Goal: Transaction & Acquisition: Purchase product/service

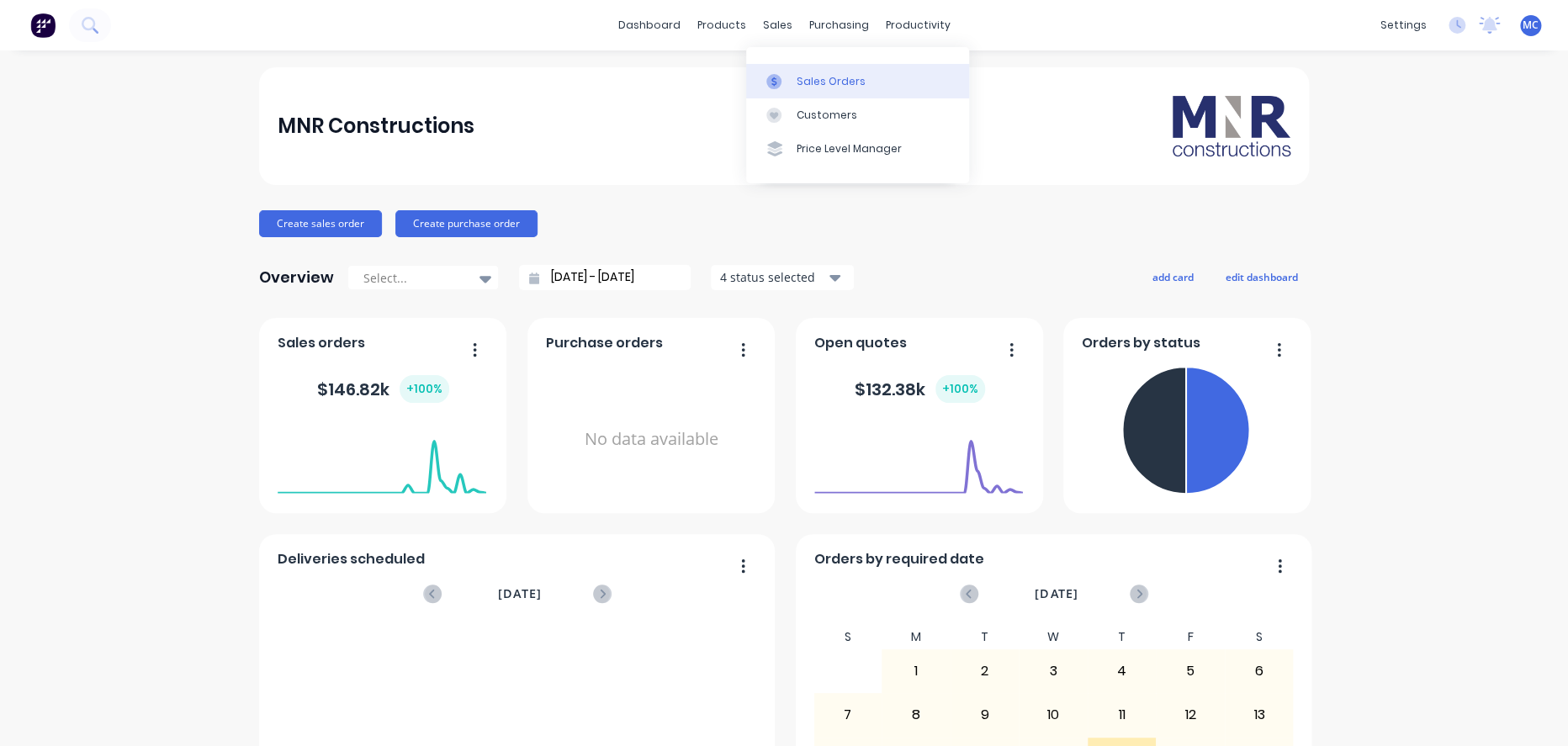
click at [802, 94] on link "Sales Orders" at bounding box center [857, 80] width 222 height 34
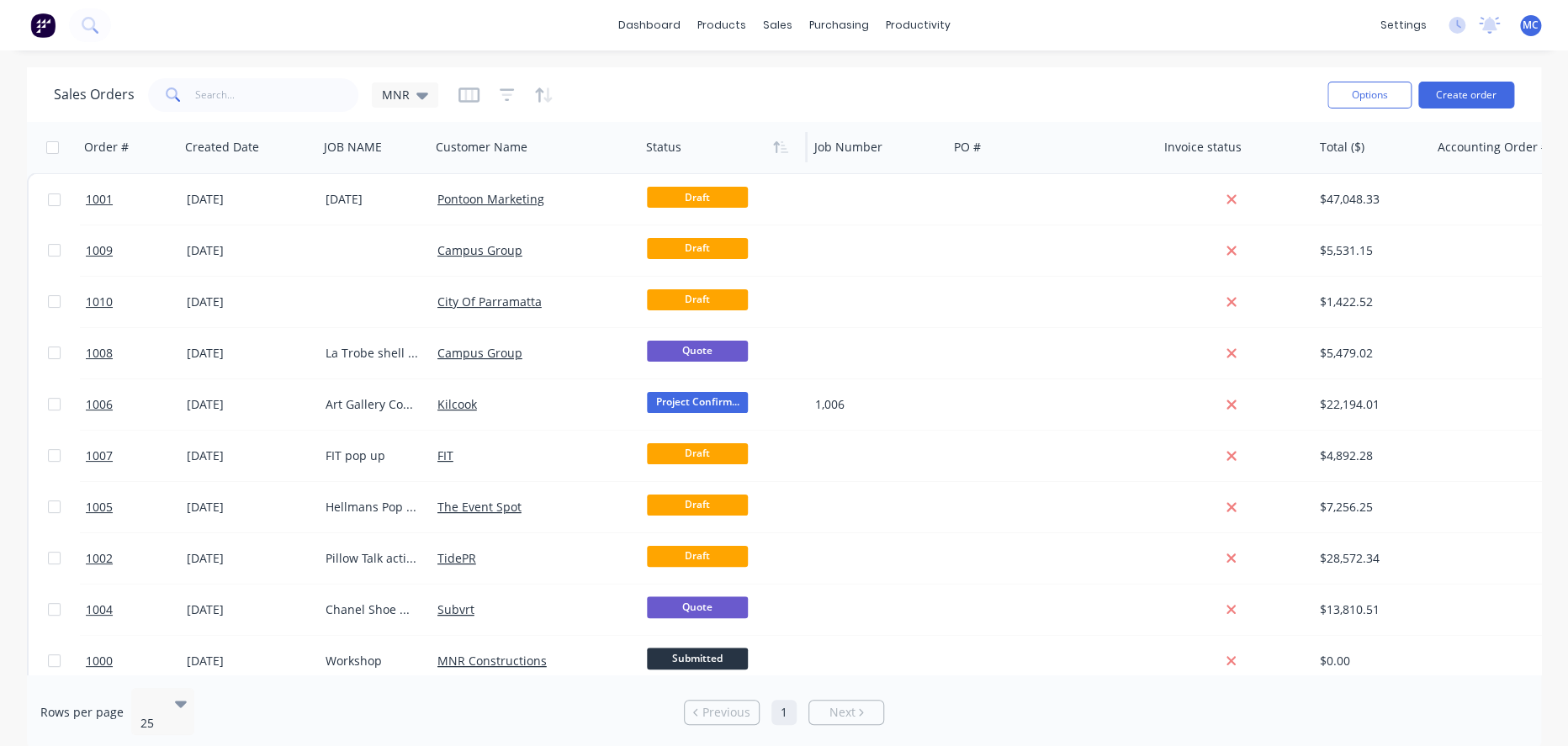
click at [656, 152] on div at bounding box center [720, 147] width 147 height 34
click at [777, 146] on icon "button" at bounding box center [776, 147] width 6 height 12
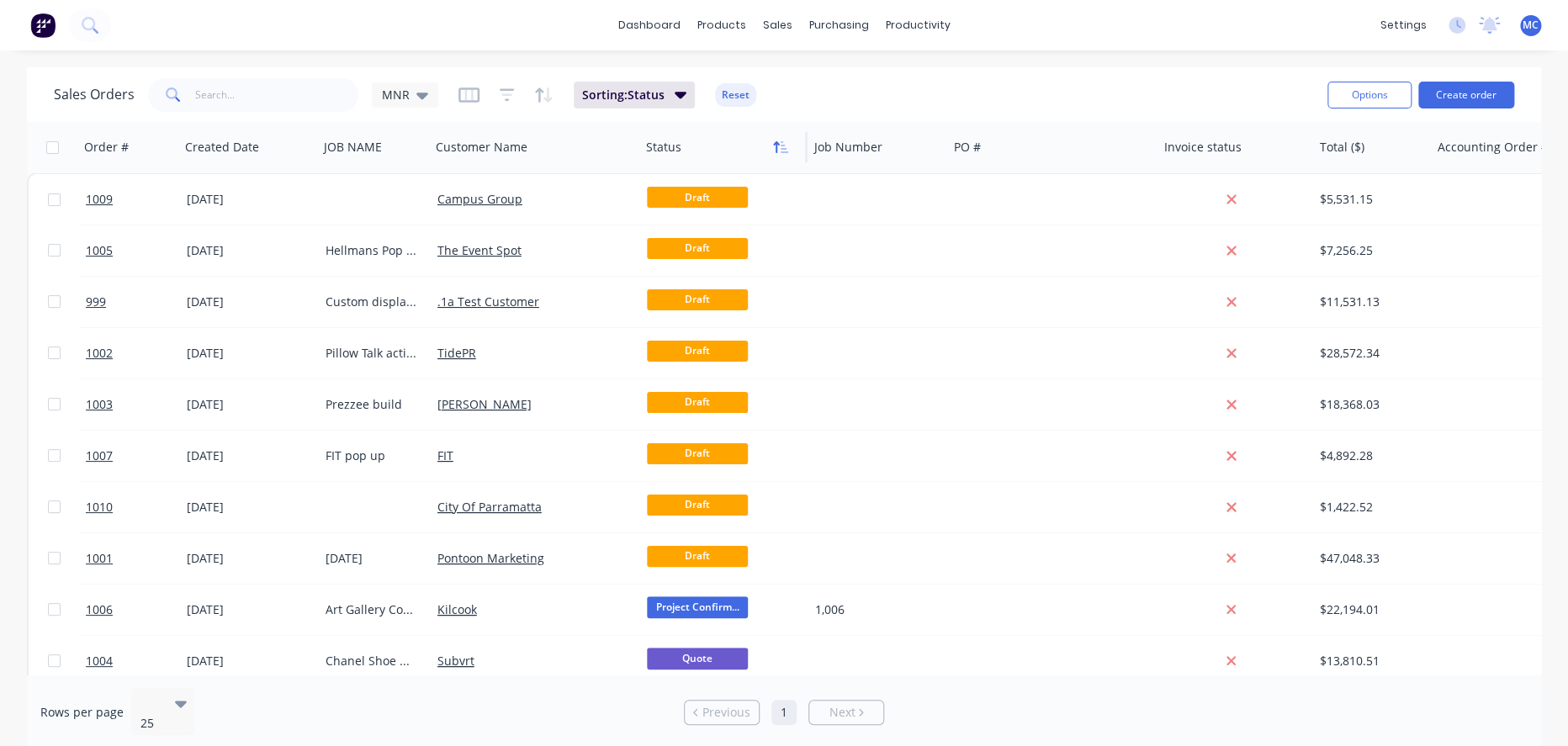
click at [772, 149] on button "button" at bounding box center [781, 147] width 25 height 25
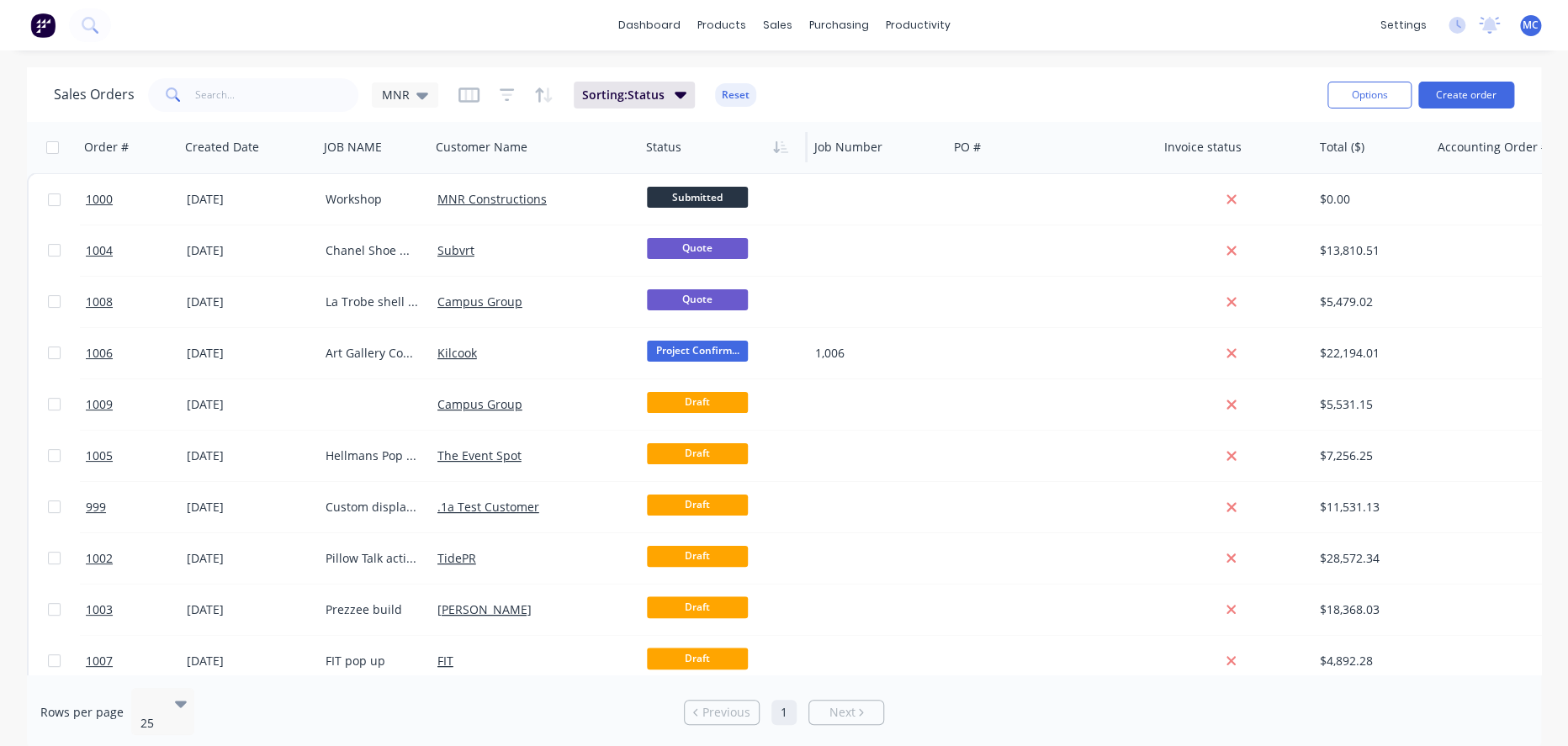
click at [192, 90] on span at bounding box center [171, 95] width 47 height 34
click at [221, 94] on input "text" at bounding box center [278, 95] width 164 height 34
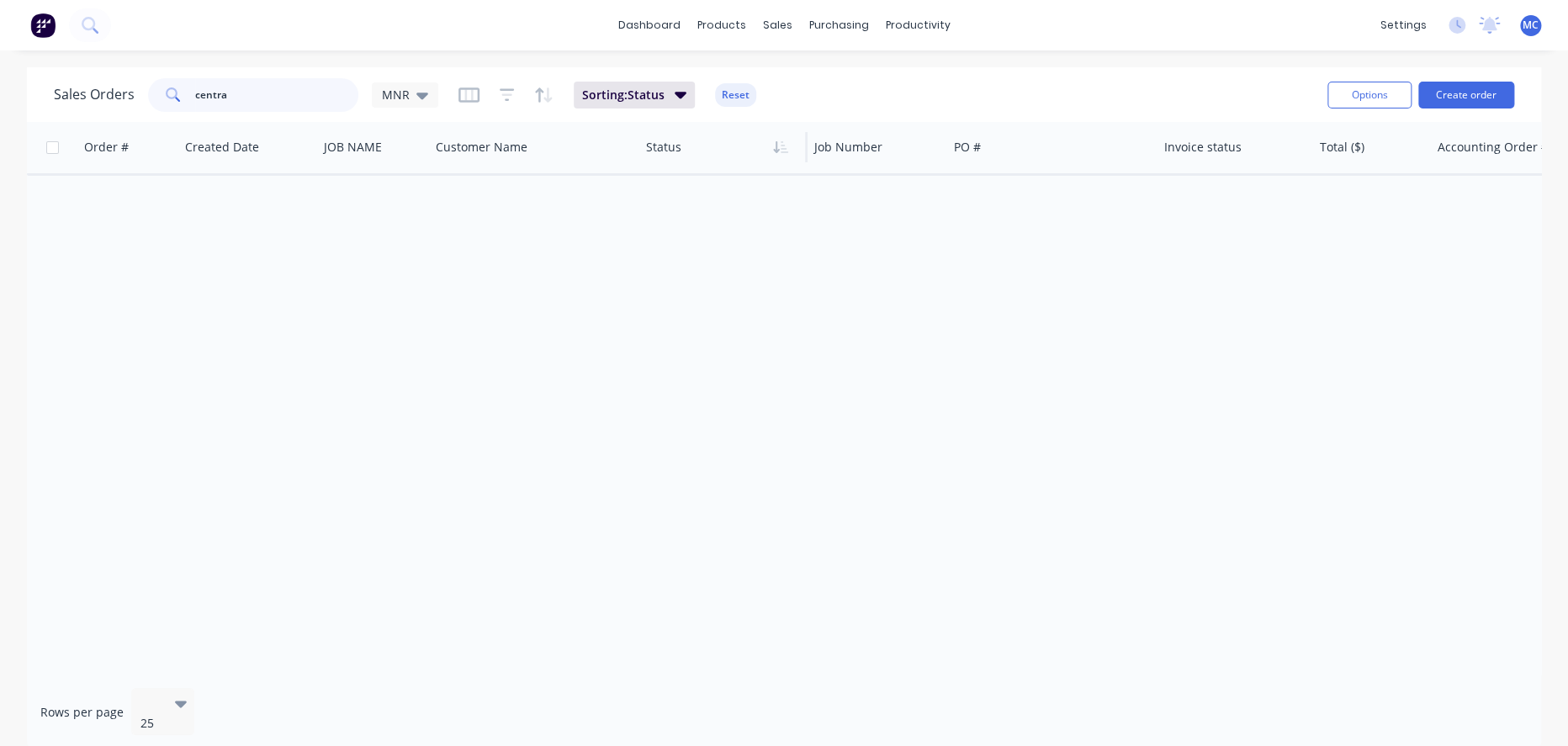
drag, startPoint x: 240, startPoint y: 104, endPoint x: 197, endPoint y: 104, distance: 43.0
click at [197, 104] on div "centra" at bounding box center [252, 95] width 210 height 34
type input "chan"
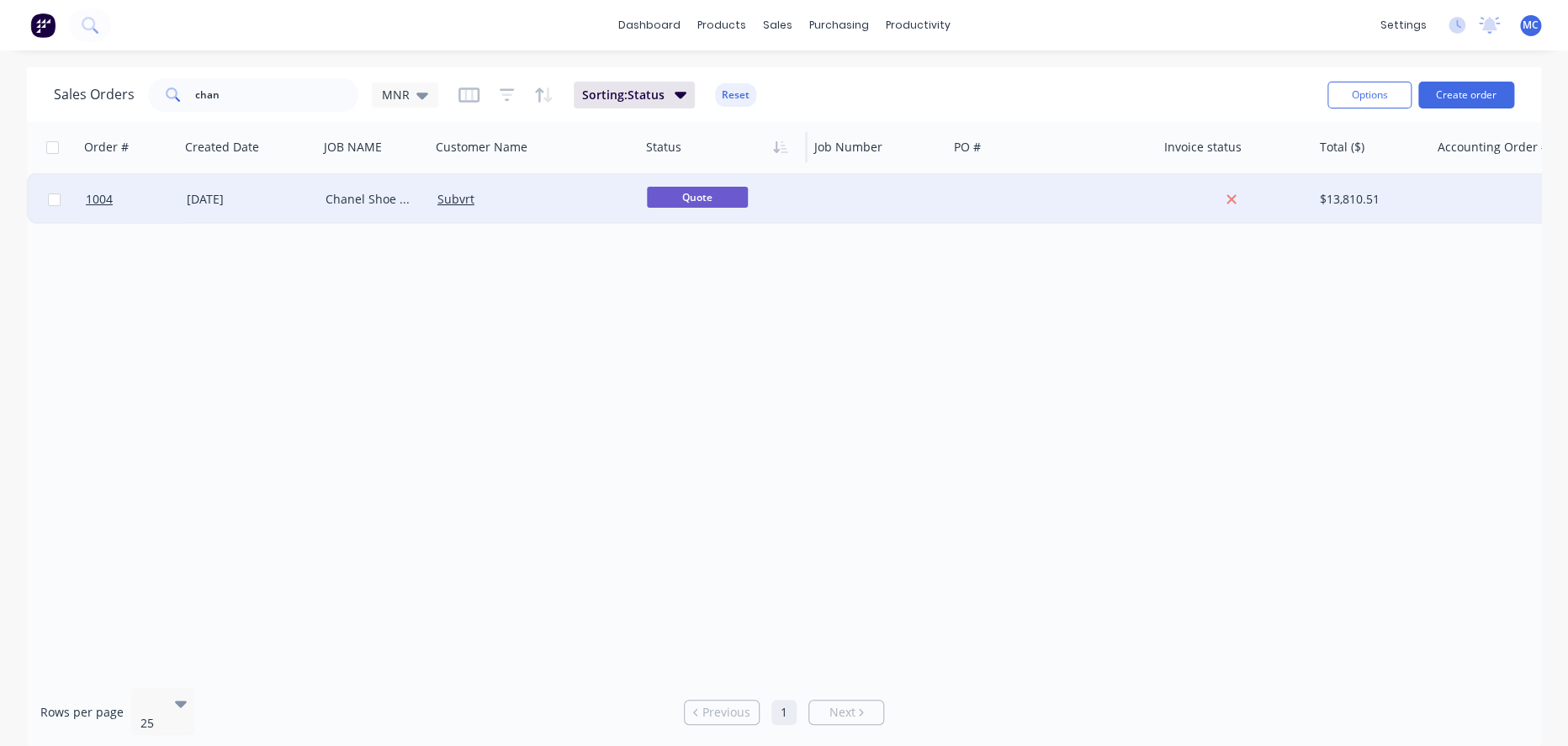
click at [382, 208] on div "Chanel Shoe Modules" at bounding box center [375, 199] width 112 height 50
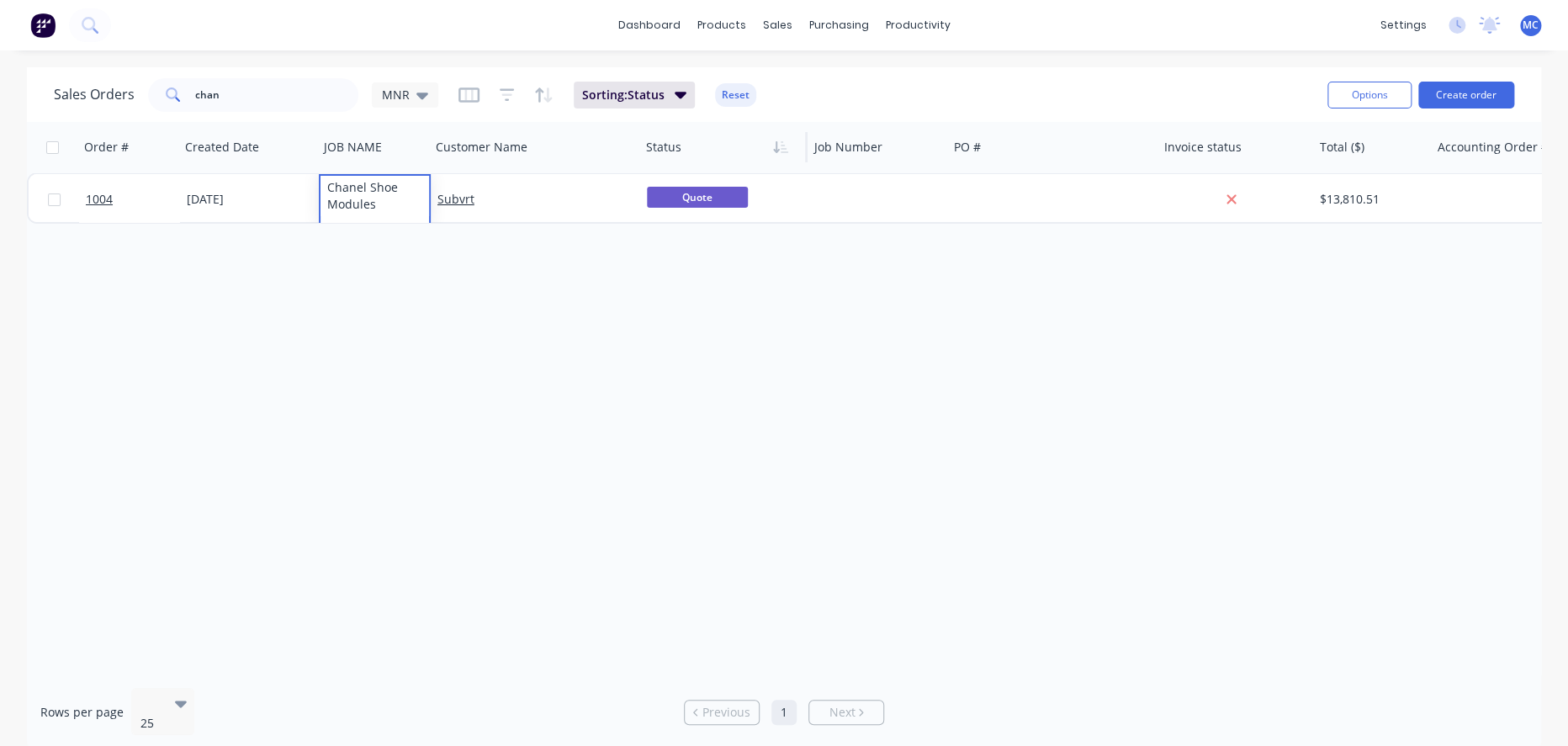
click at [379, 419] on div "Order # Created Date JOB NAME Customer Name Status Job Number PO # Invoice stat…" at bounding box center [784, 398] width 1515 height 552
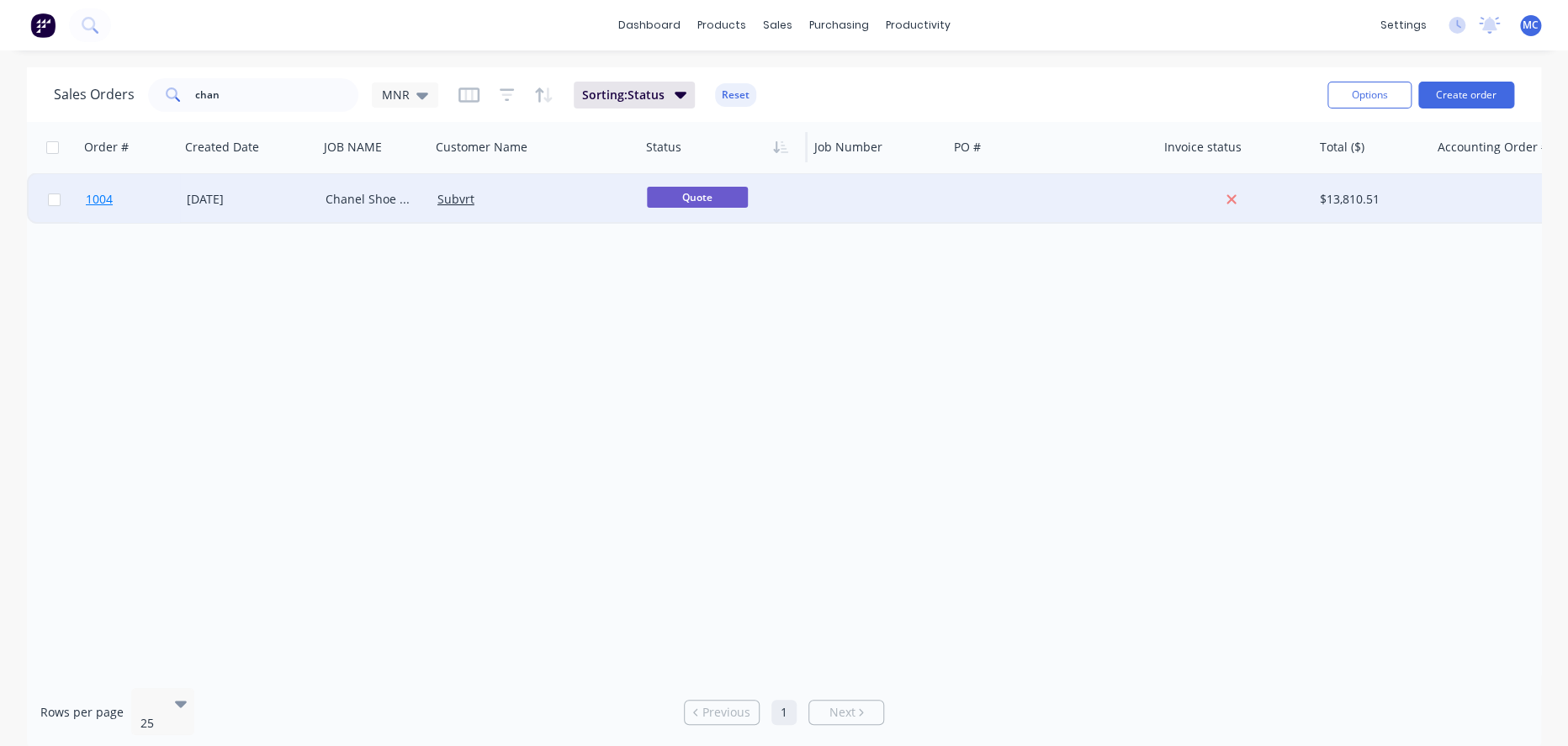
click at [113, 206] on span "1004" at bounding box center [100, 198] width 27 height 16
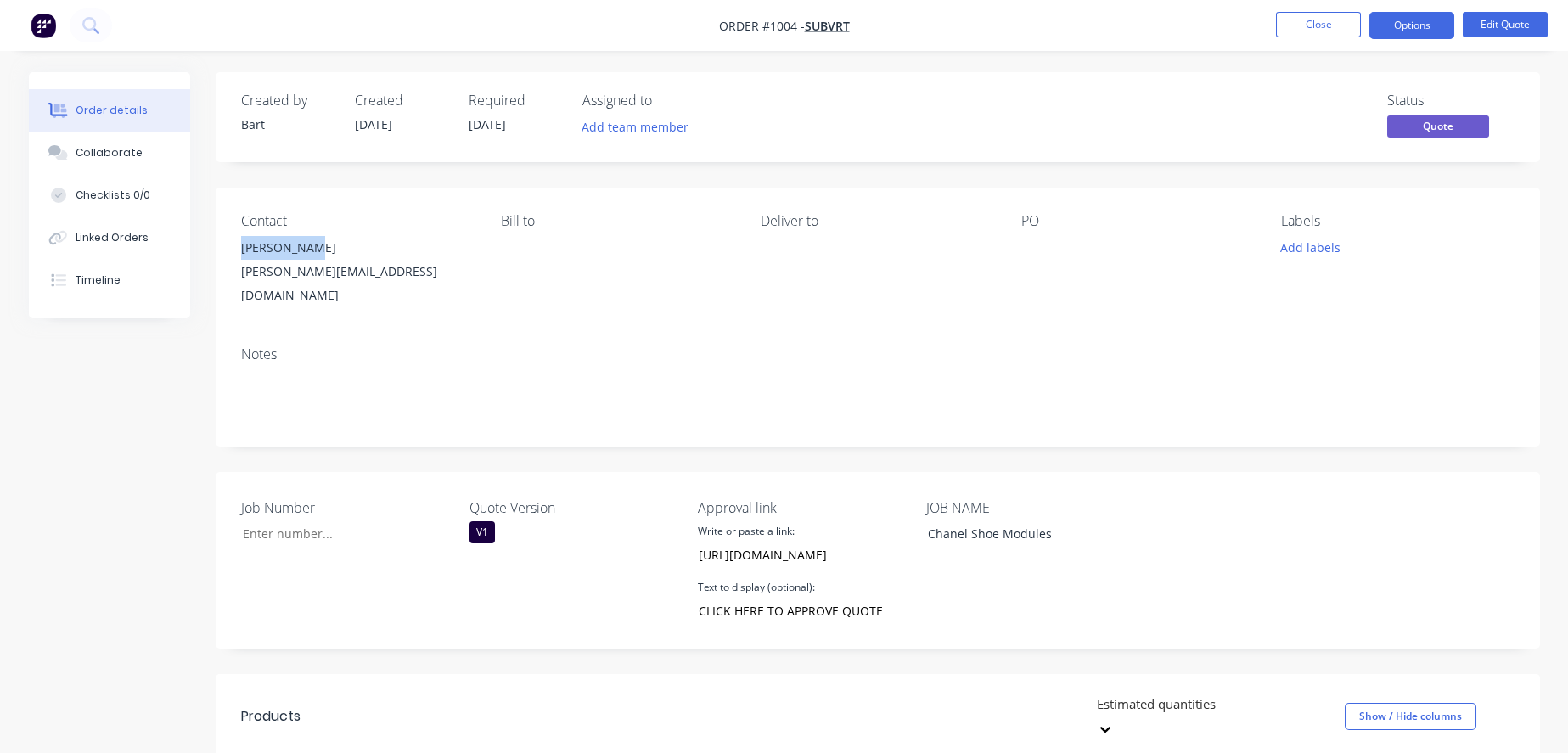
drag, startPoint x: 243, startPoint y: 256, endPoint x: 330, endPoint y: 257, distance: 87.0
click at [330, 257] on div "[PERSON_NAME]" at bounding box center [357, 248] width 232 height 23
copy div "[PERSON_NAME]"
drag, startPoint x: 240, startPoint y: 288, endPoint x: 375, endPoint y: 290, distance: 135.0
click at [375, 290] on div "Contact [PERSON_NAME] [PERSON_NAME][EMAIL_ADDRESS][DOMAIN_NAME] [PERSON_NAME] t…" at bounding box center [878, 260] width 1325 height 146
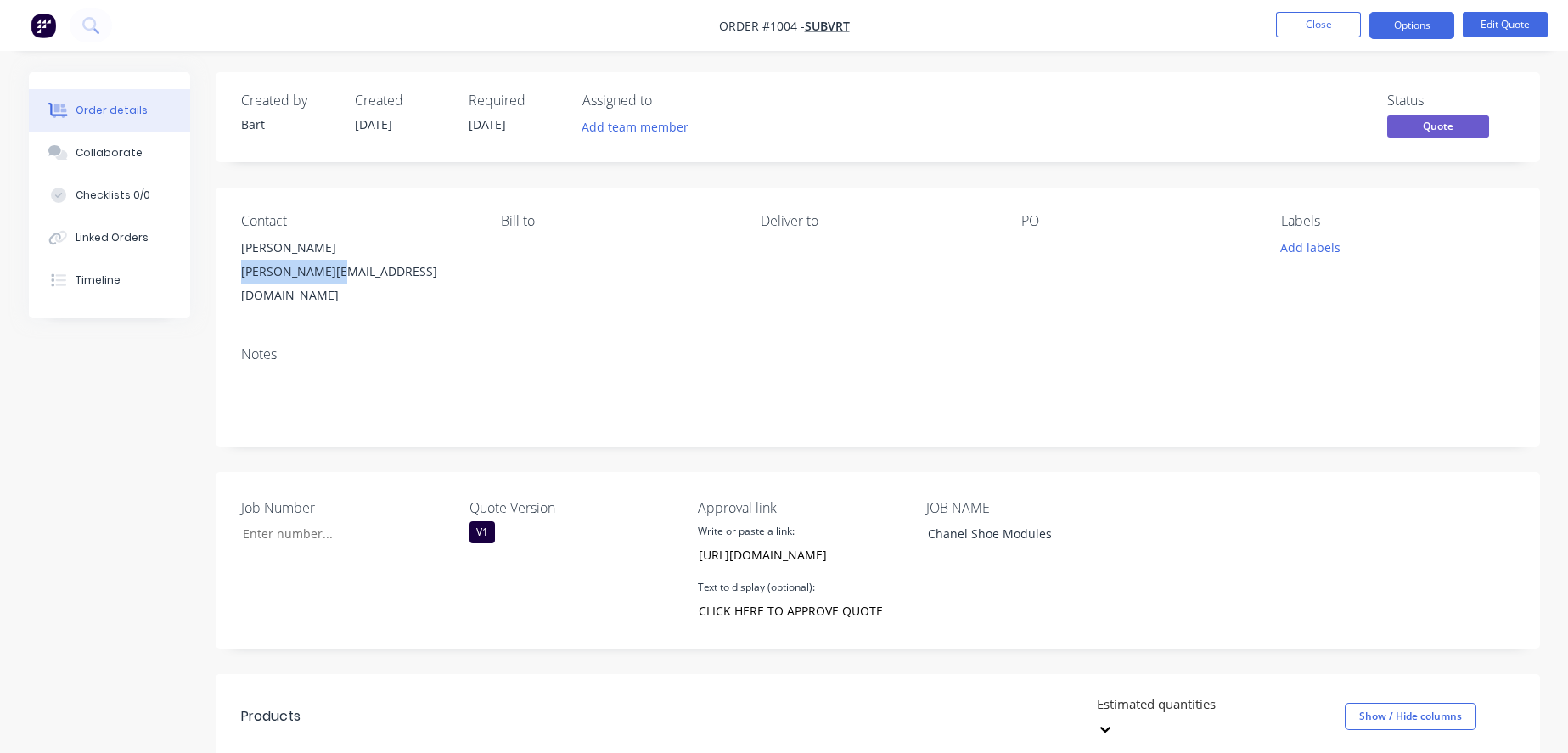
copy div "[PERSON_NAME][EMAIL_ADDRESS][DOMAIN_NAME]"
click at [334, 546] on input "Job Number" at bounding box center [341, 534] width 225 height 25
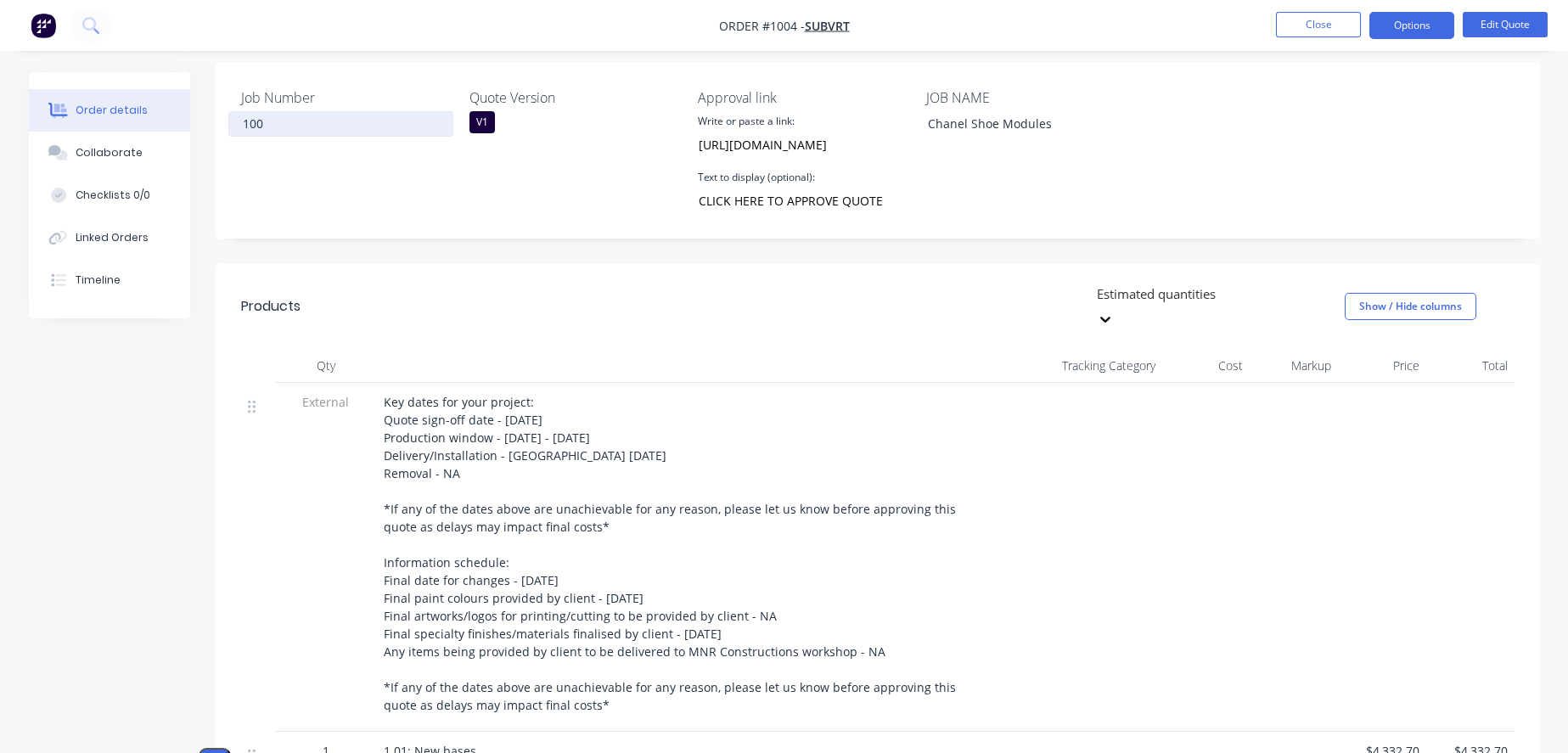
scroll to position [377, 0]
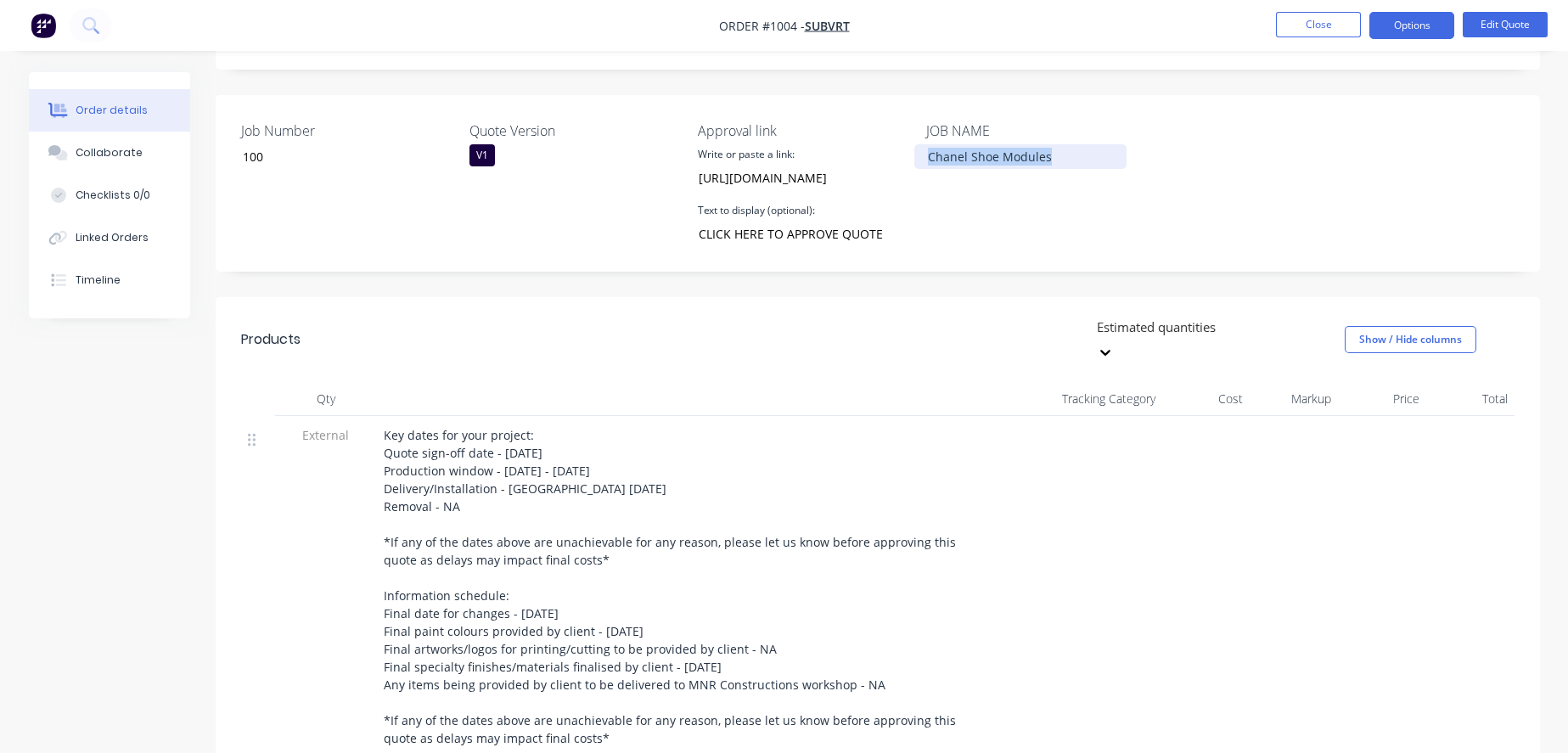
drag, startPoint x: 935, startPoint y: 162, endPoint x: 1152, endPoint y: 162, distance: 217.0
click at [1152, 162] on div "Job Number 100 Quote Version V1 Approval link Write or paste a link: [URL][DOMA…" at bounding box center [878, 183] width 1325 height 177
copy div "Chanel Shoe Modules"
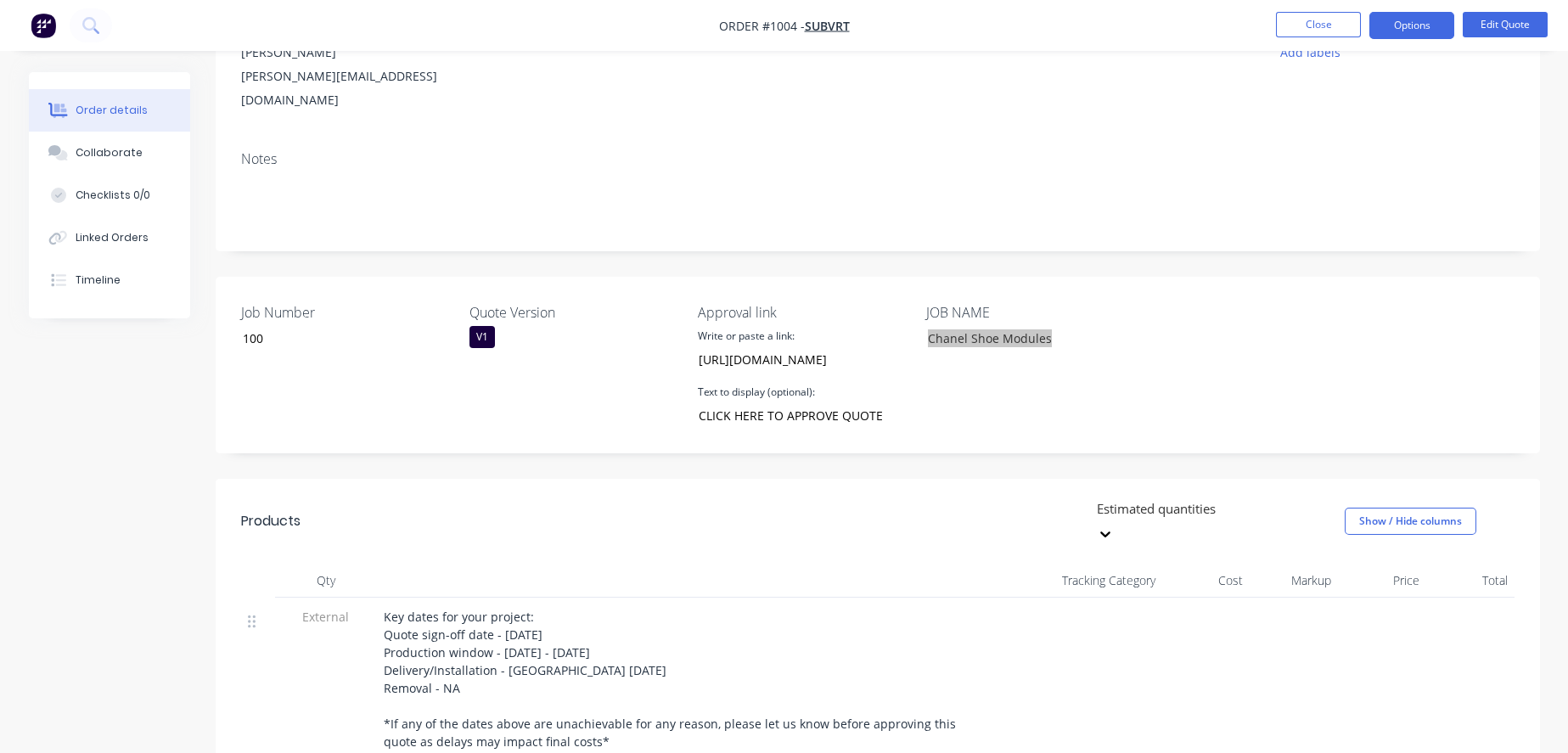
scroll to position [188, 0]
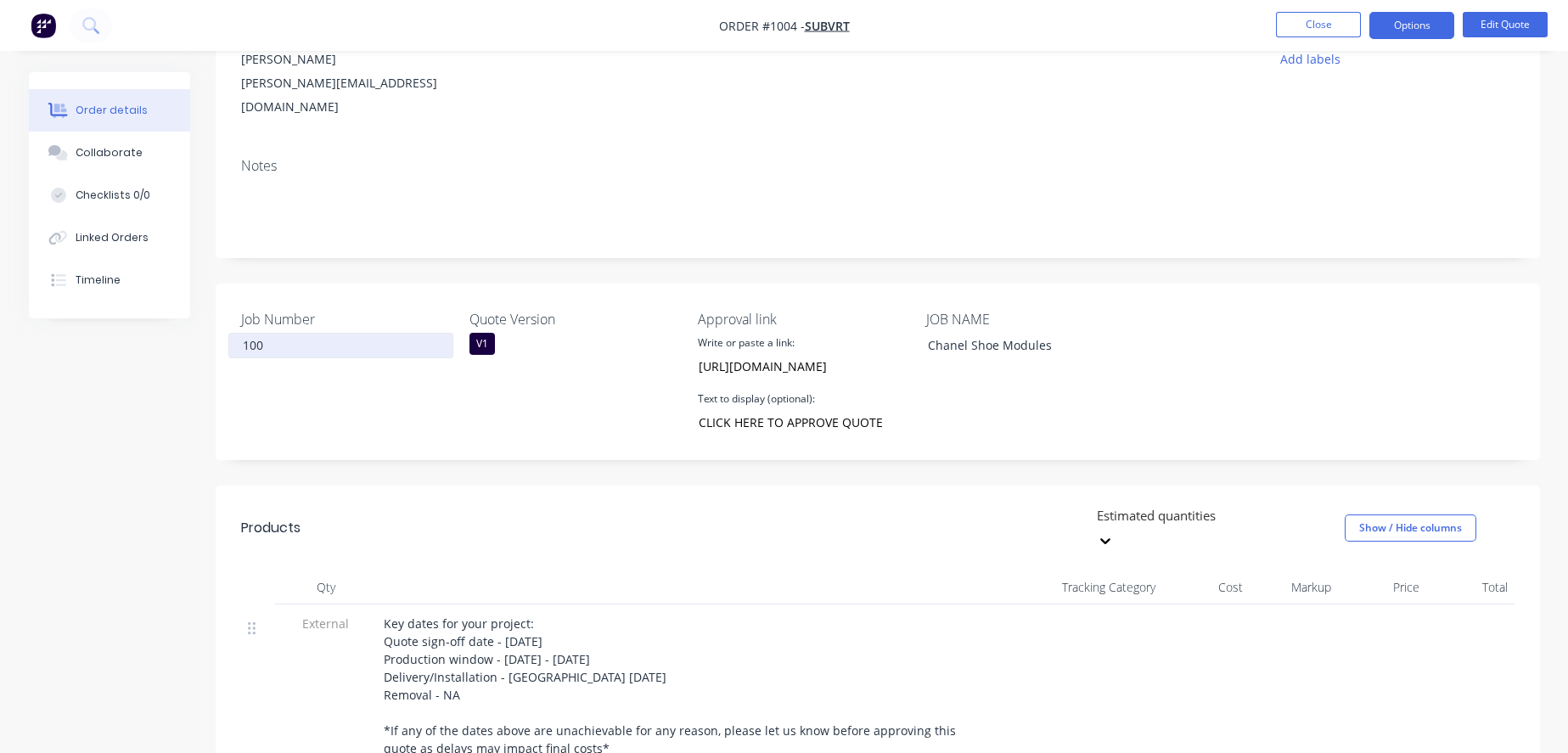
click at [273, 354] on input "100" at bounding box center [341, 346] width 225 height 25
type input "1,004"
click at [352, 424] on div "Job Number 1,004" at bounding box center [347, 372] width 212 height 126
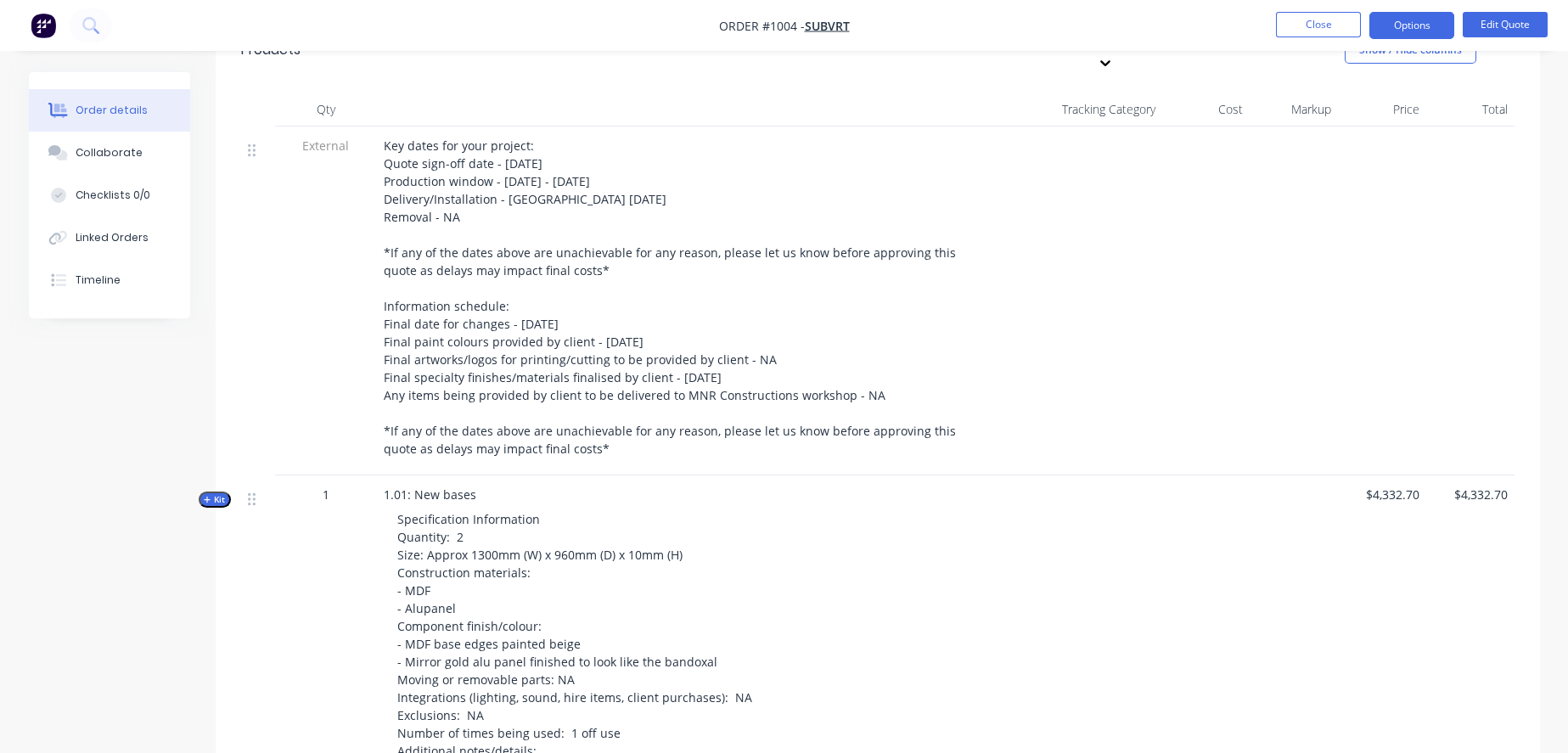
scroll to position [850, 0]
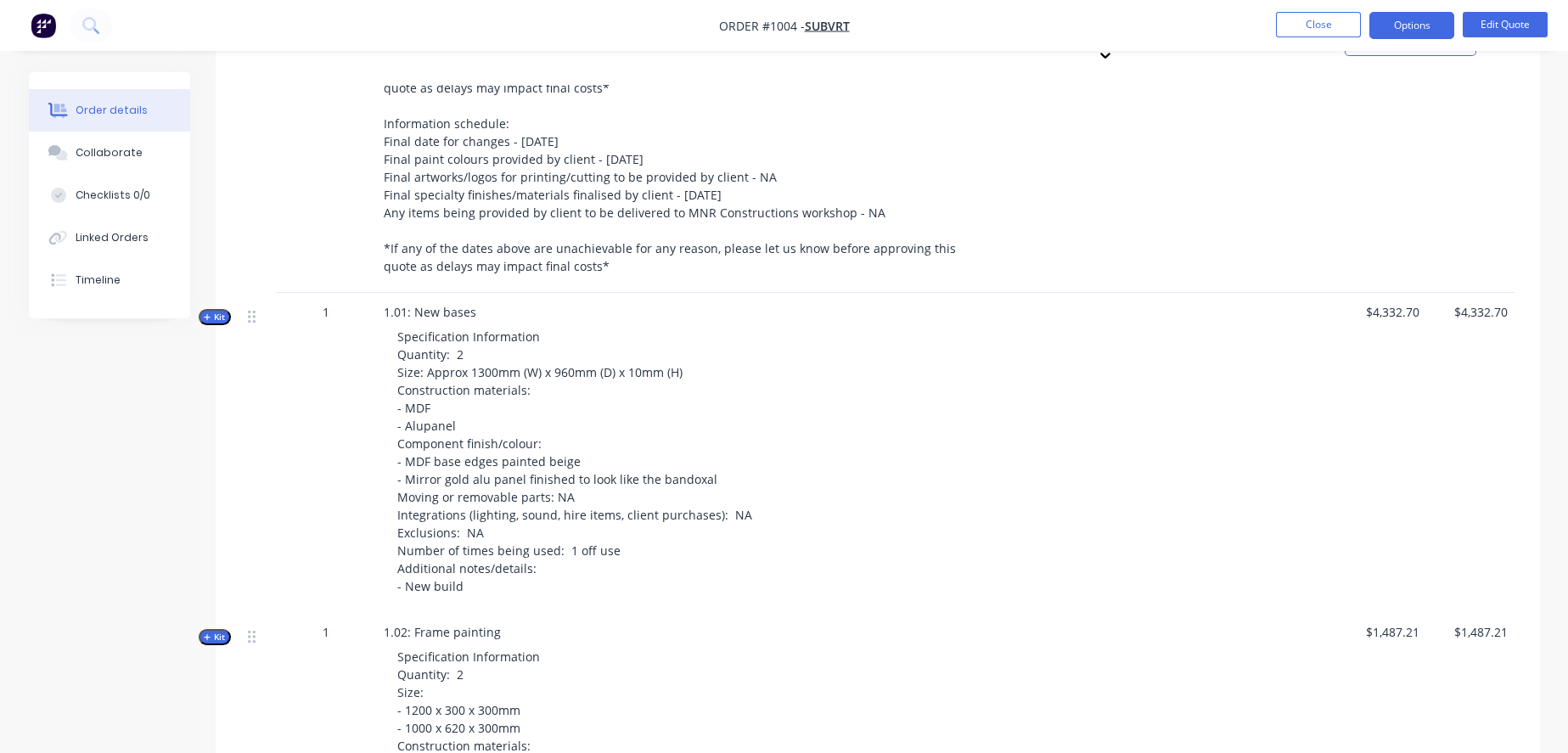
click at [222, 323] on span "Kit" at bounding box center [215, 316] width 22 height 13
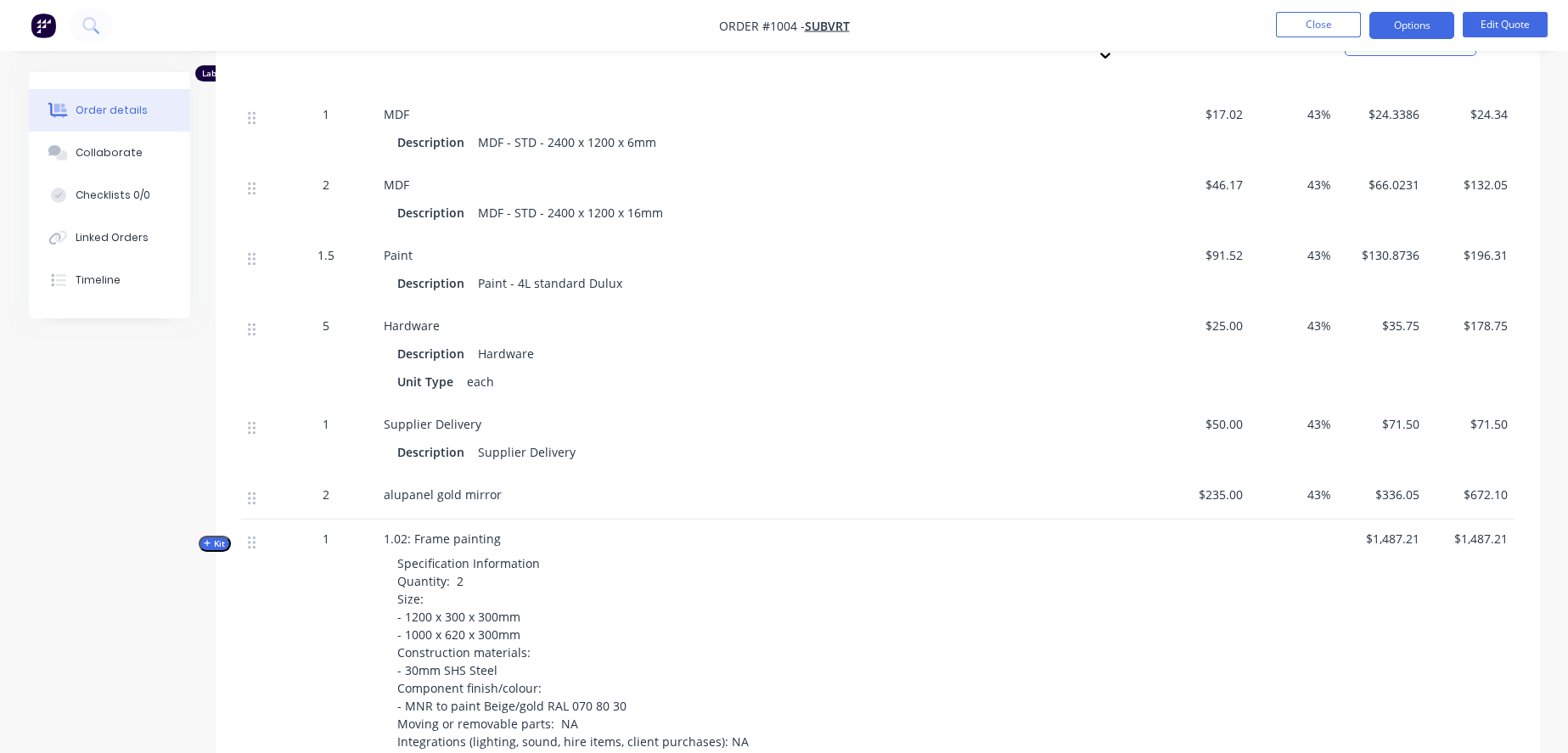
scroll to position [1982, 0]
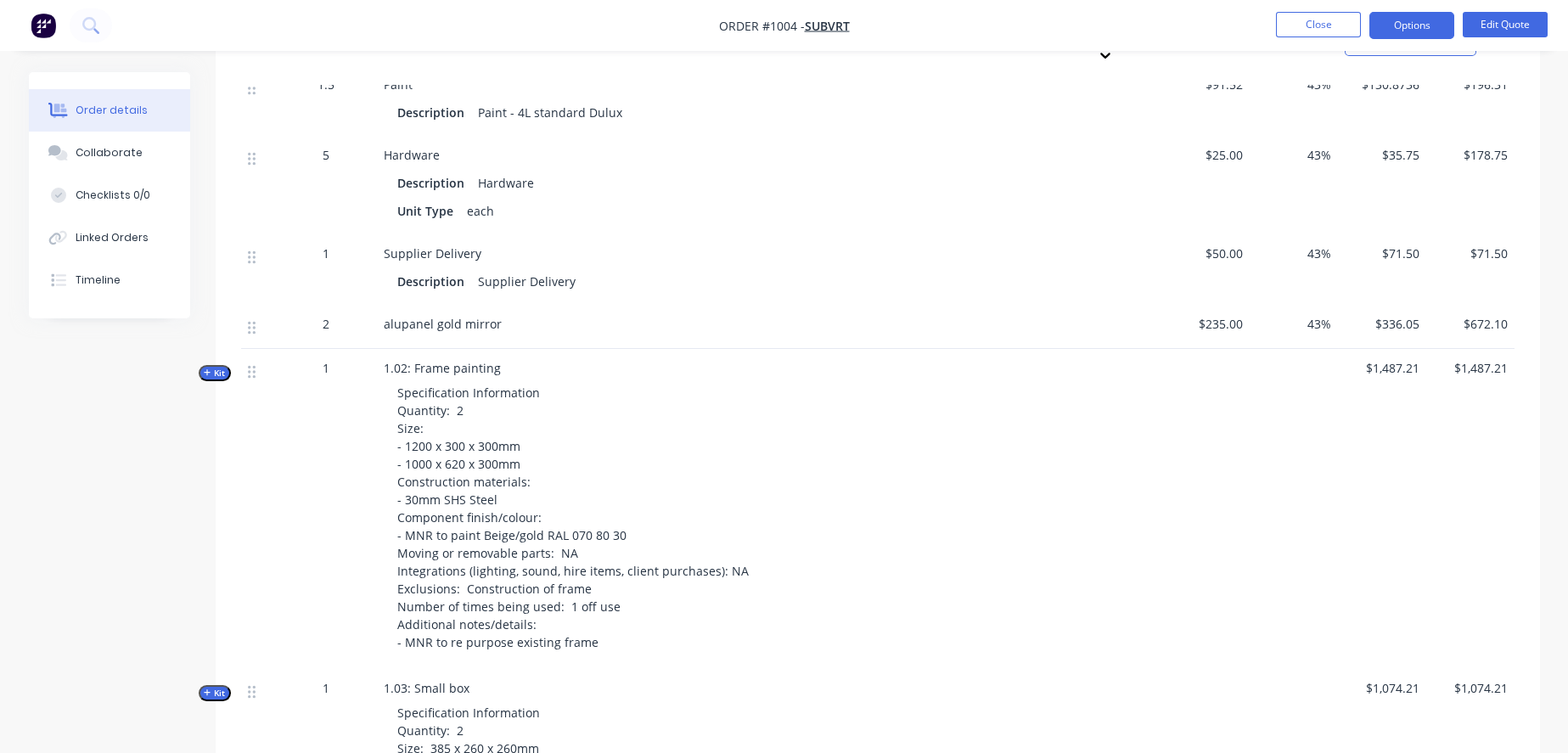
click at [210, 380] on span "Kit" at bounding box center [215, 373] width 22 height 13
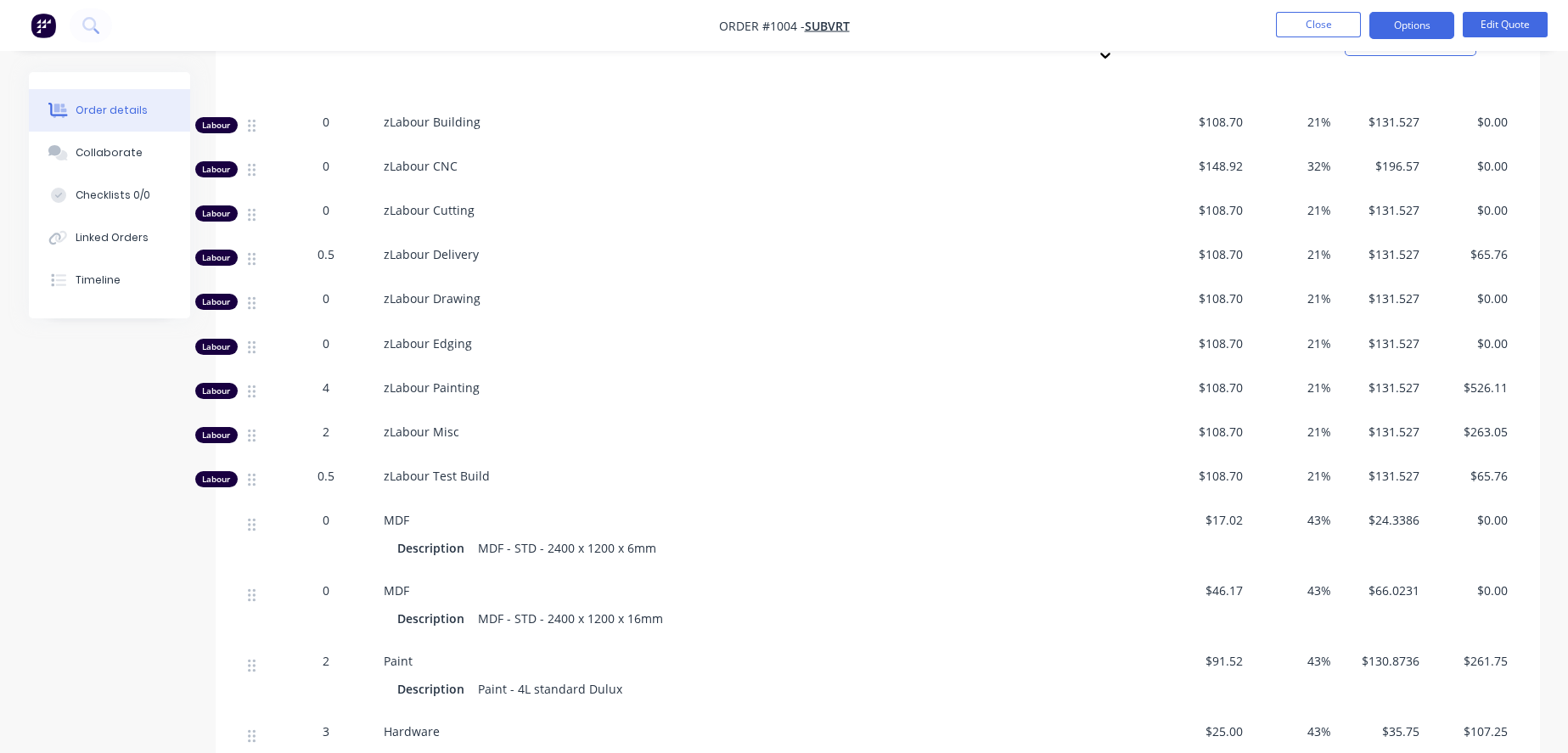
scroll to position [3020, 0]
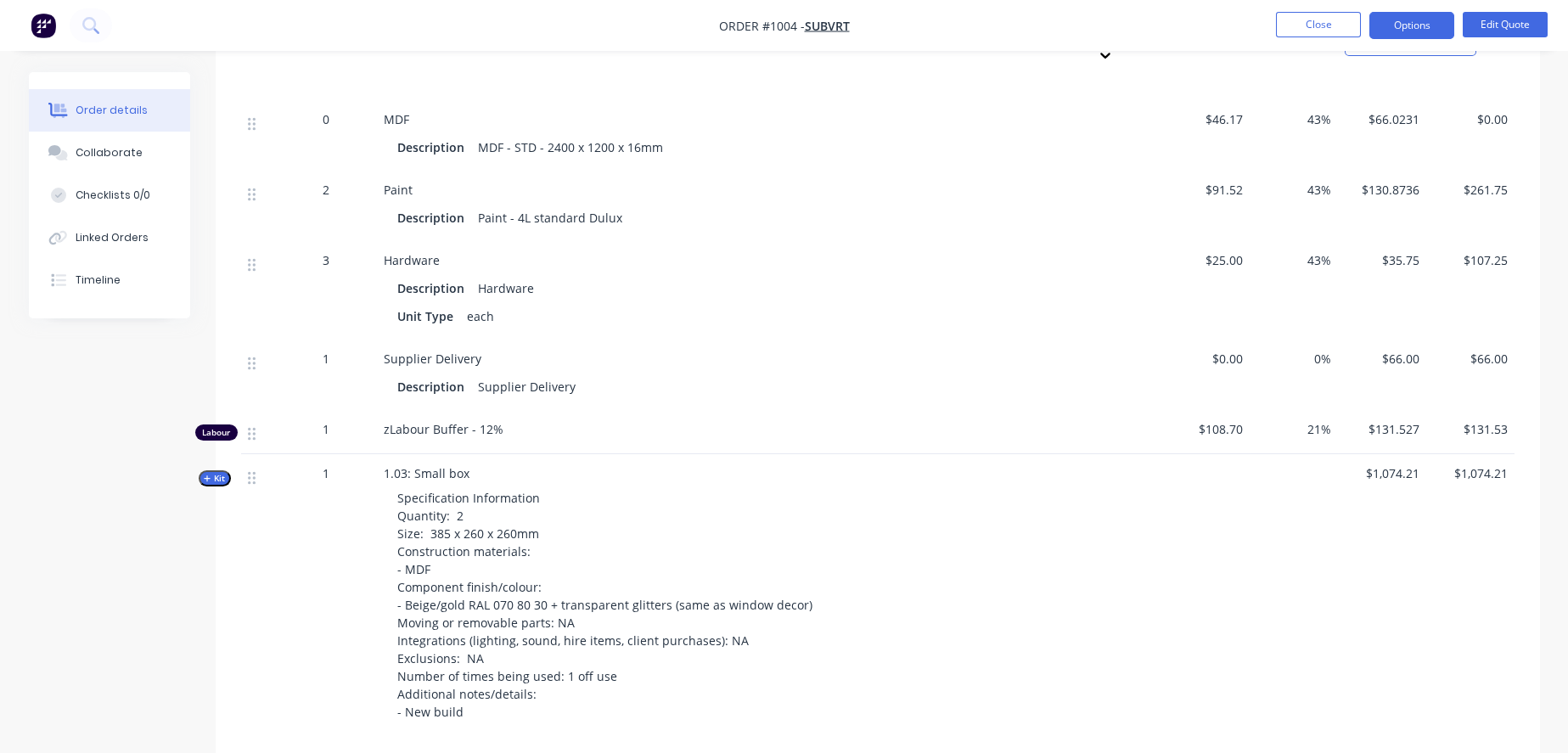
click at [219, 485] on span "Kit" at bounding box center [215, 479] width 22 height 13
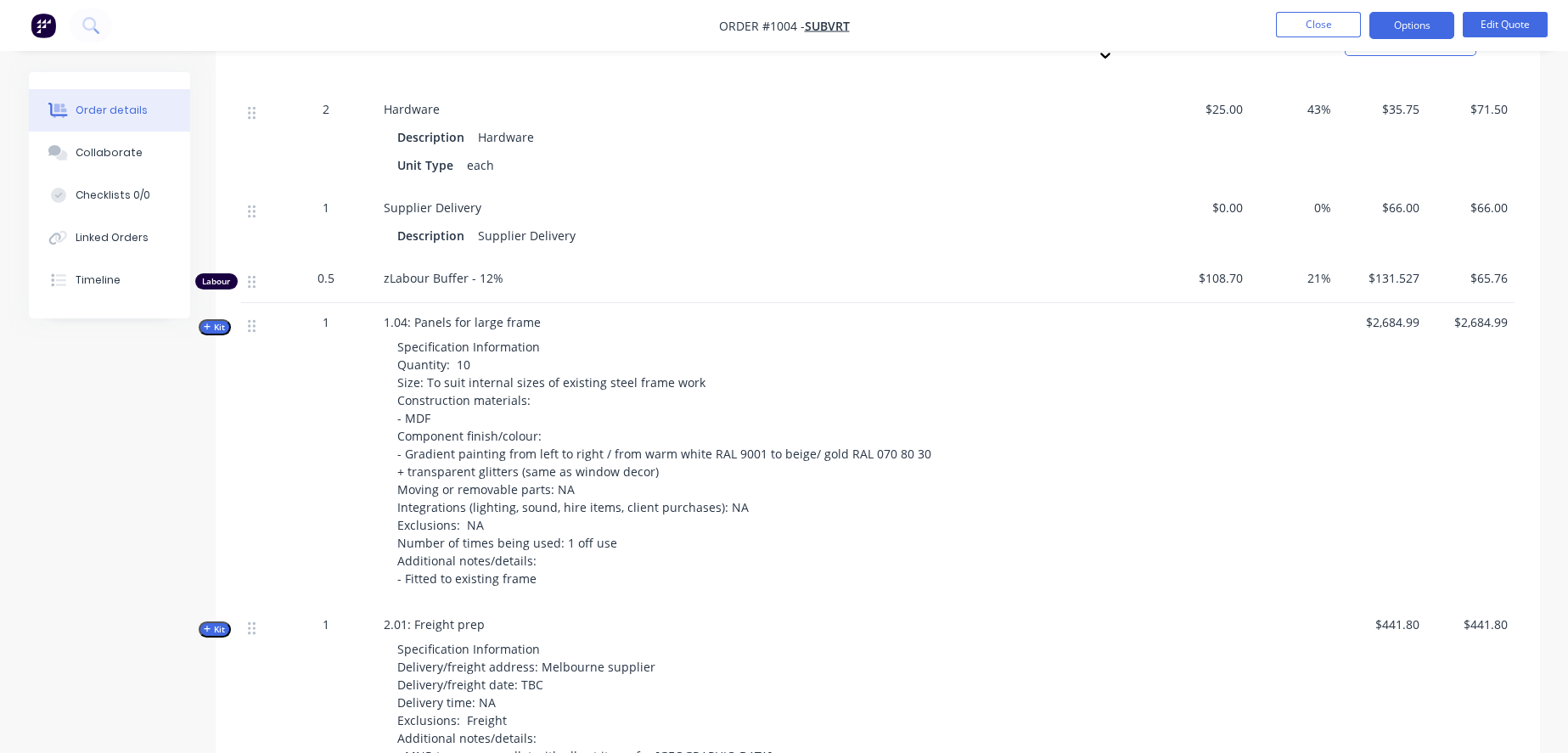
scroll to position [4436, 0]
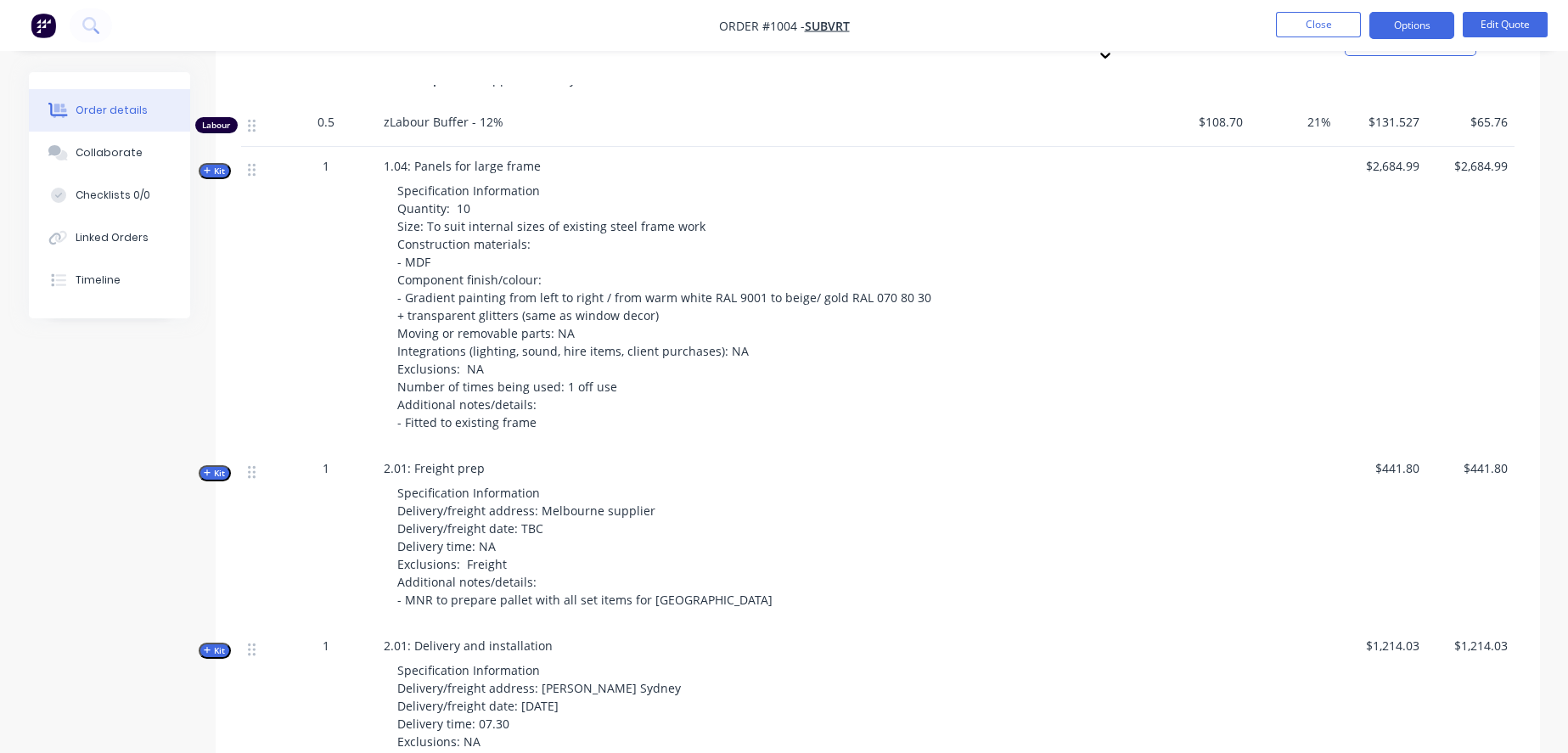
click at [212, 178] on span "Kit" at bounding box center [215, 171] width 22 height 13
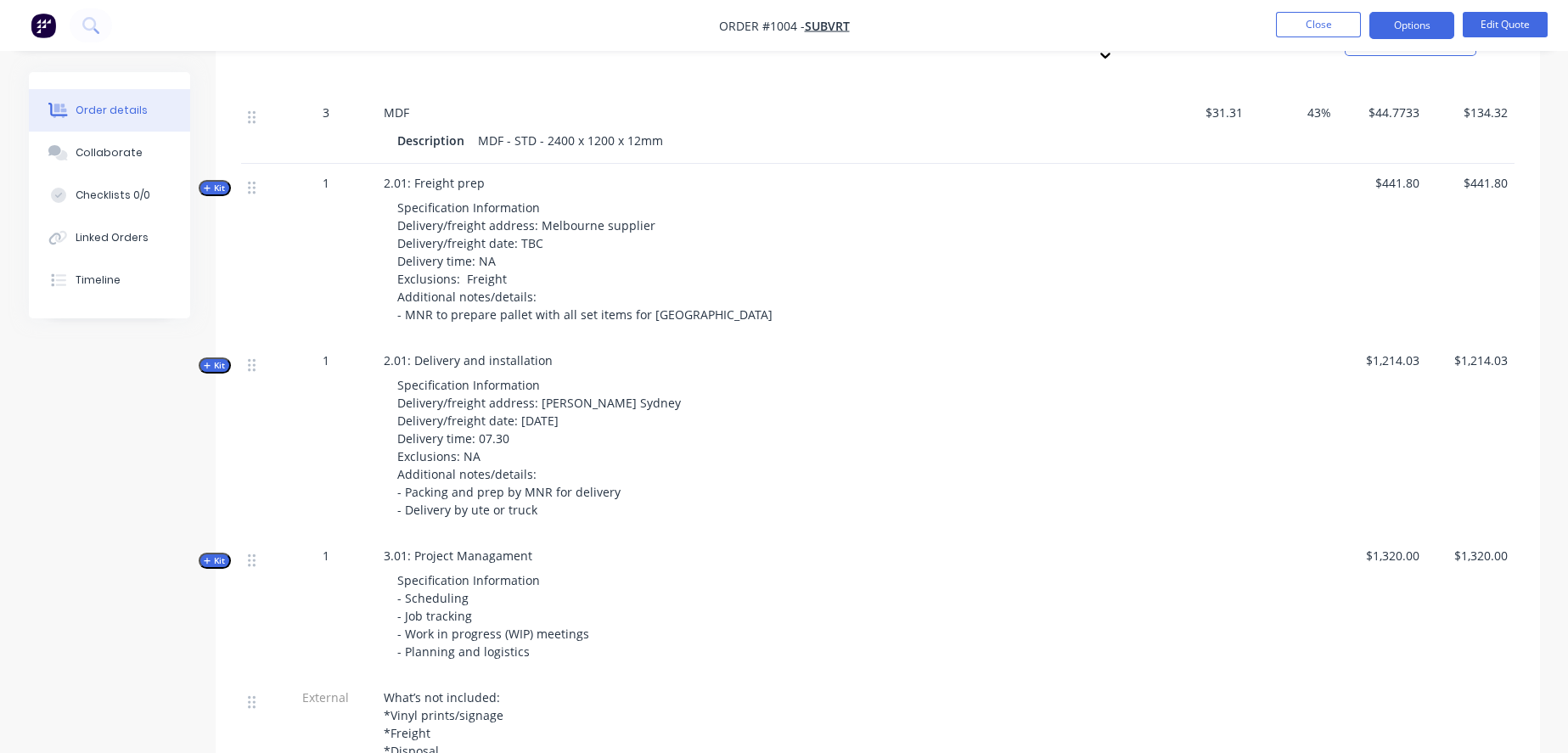
click at [222, 194] on span "Kit" at bounding box center [215, 188] width 22 height 13
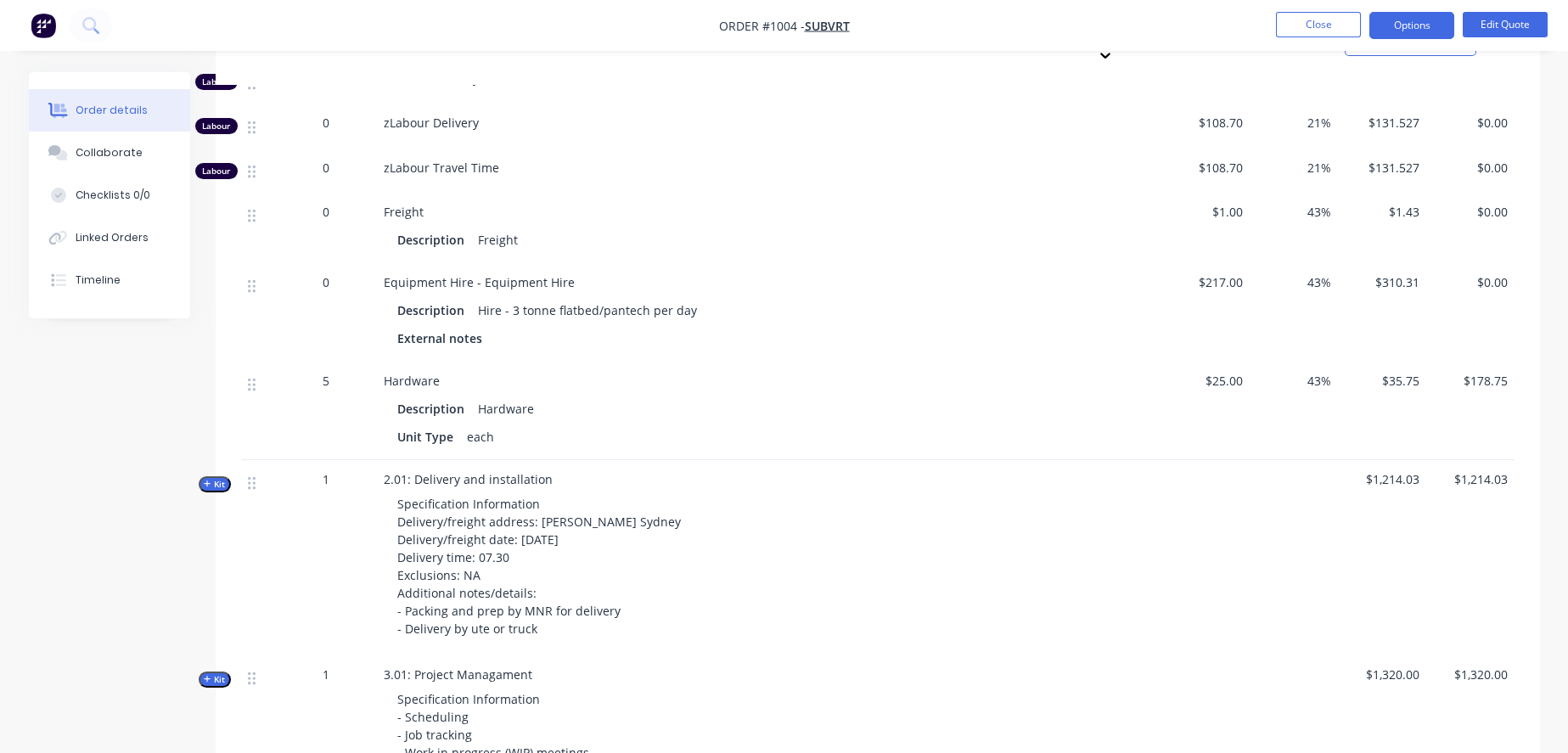
scroll to position [6041, 0]
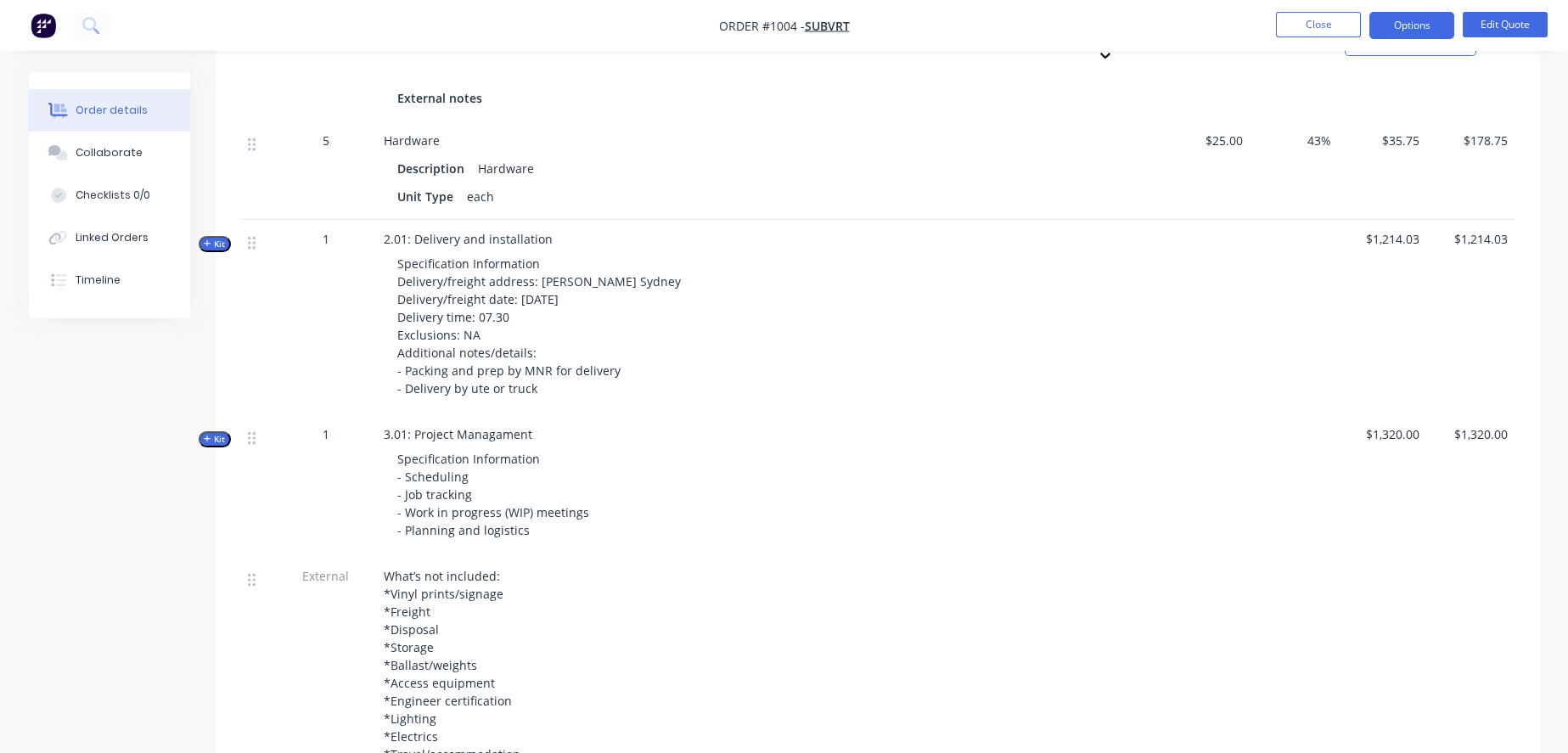
click at [220, 251] on span "Kit" at bounding box center [215, 244] width 22 height 13
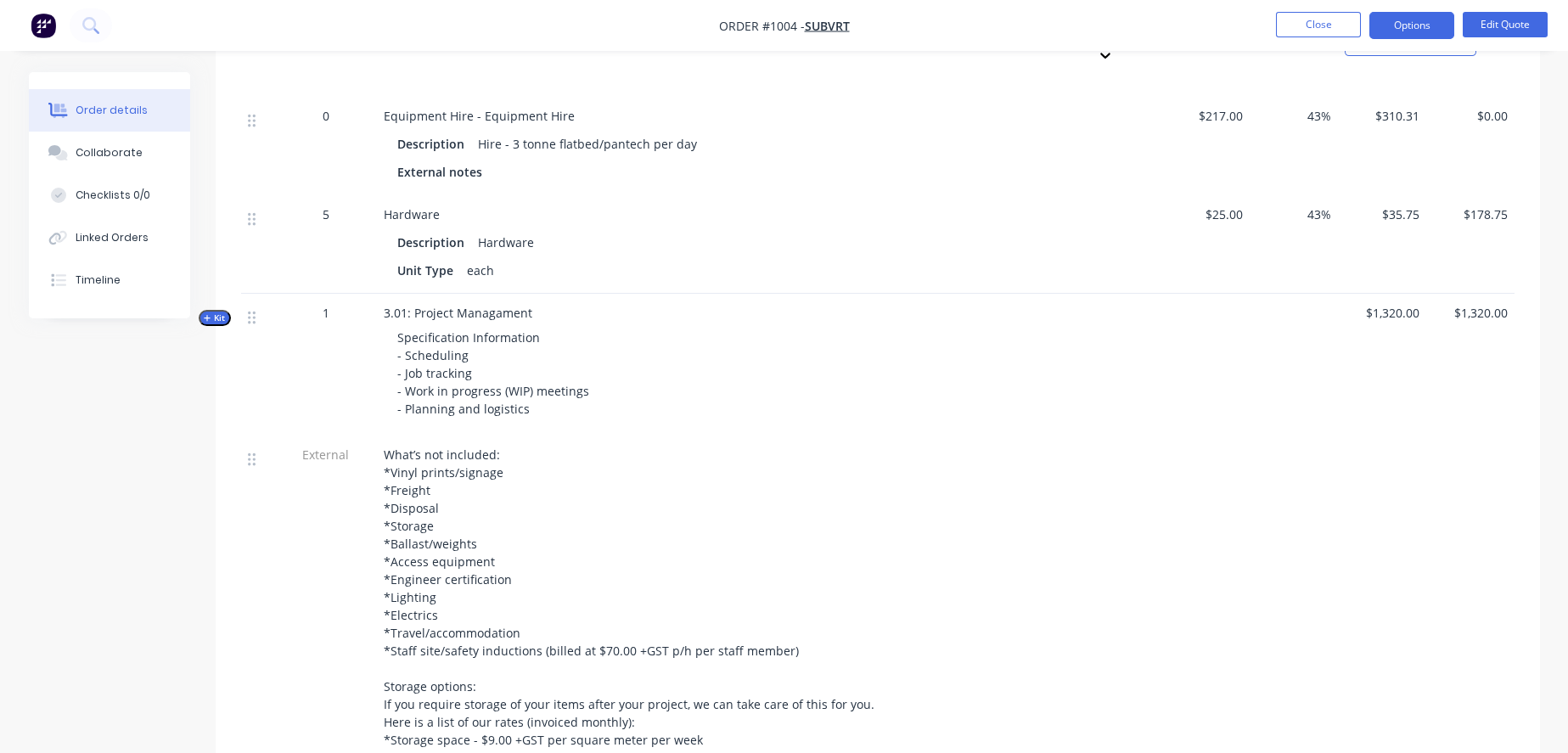
scroll to position [6984, 0]
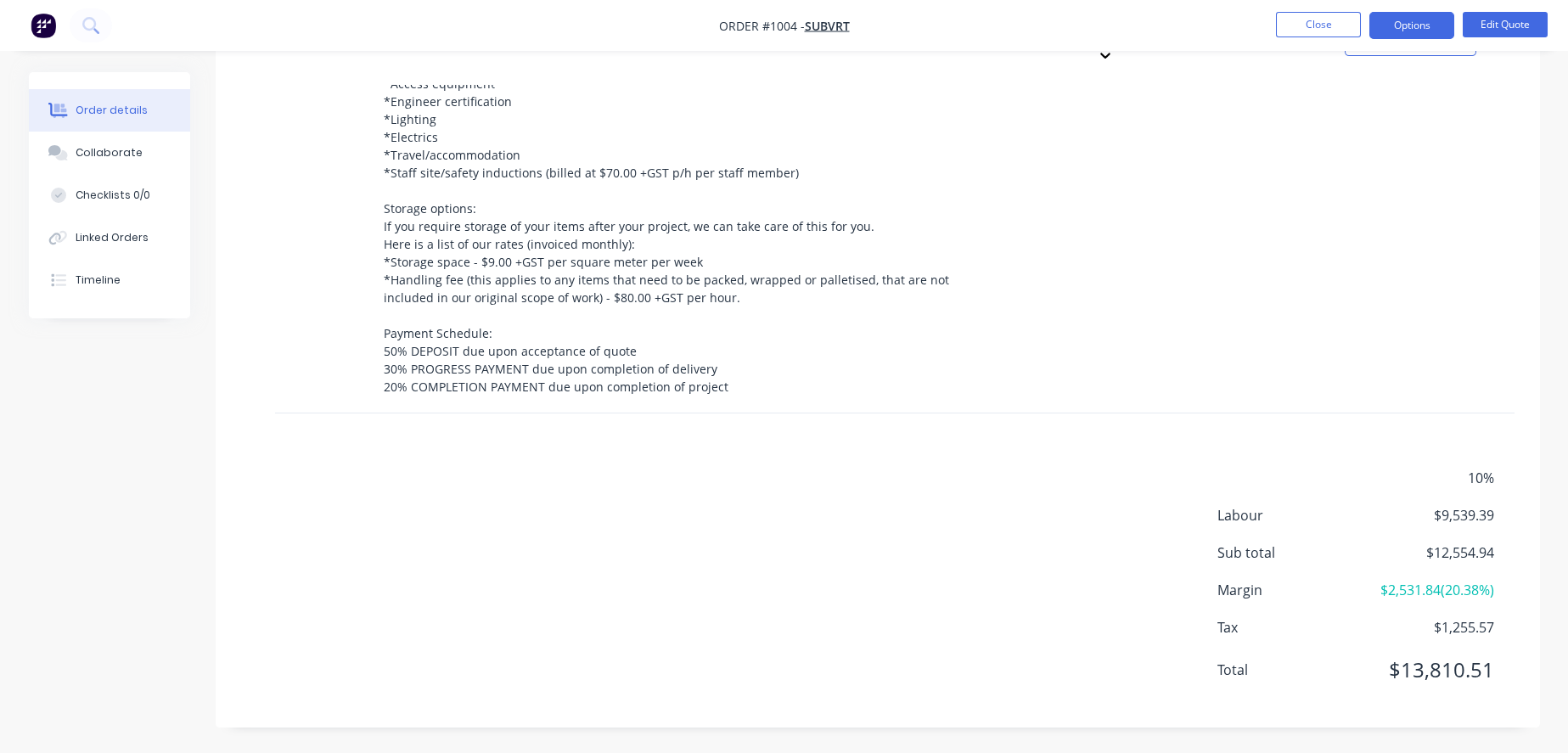
scroll to position [7713, 0]
click at [1424, 660] on span "$13,810.51" at bounding box center [1430, 670] width 126 height 30
copy span "13,810.51"
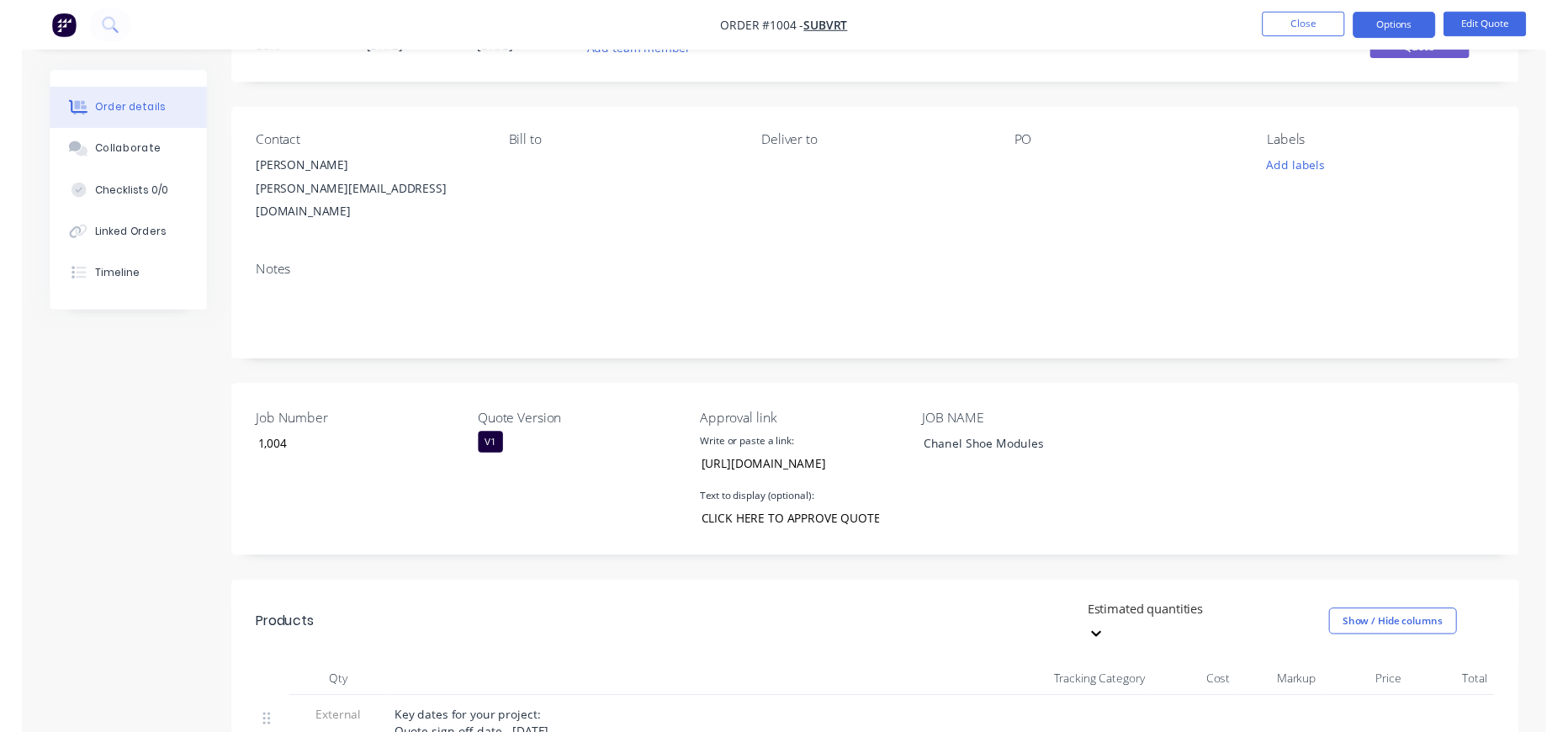
scroll to position [0, 0]
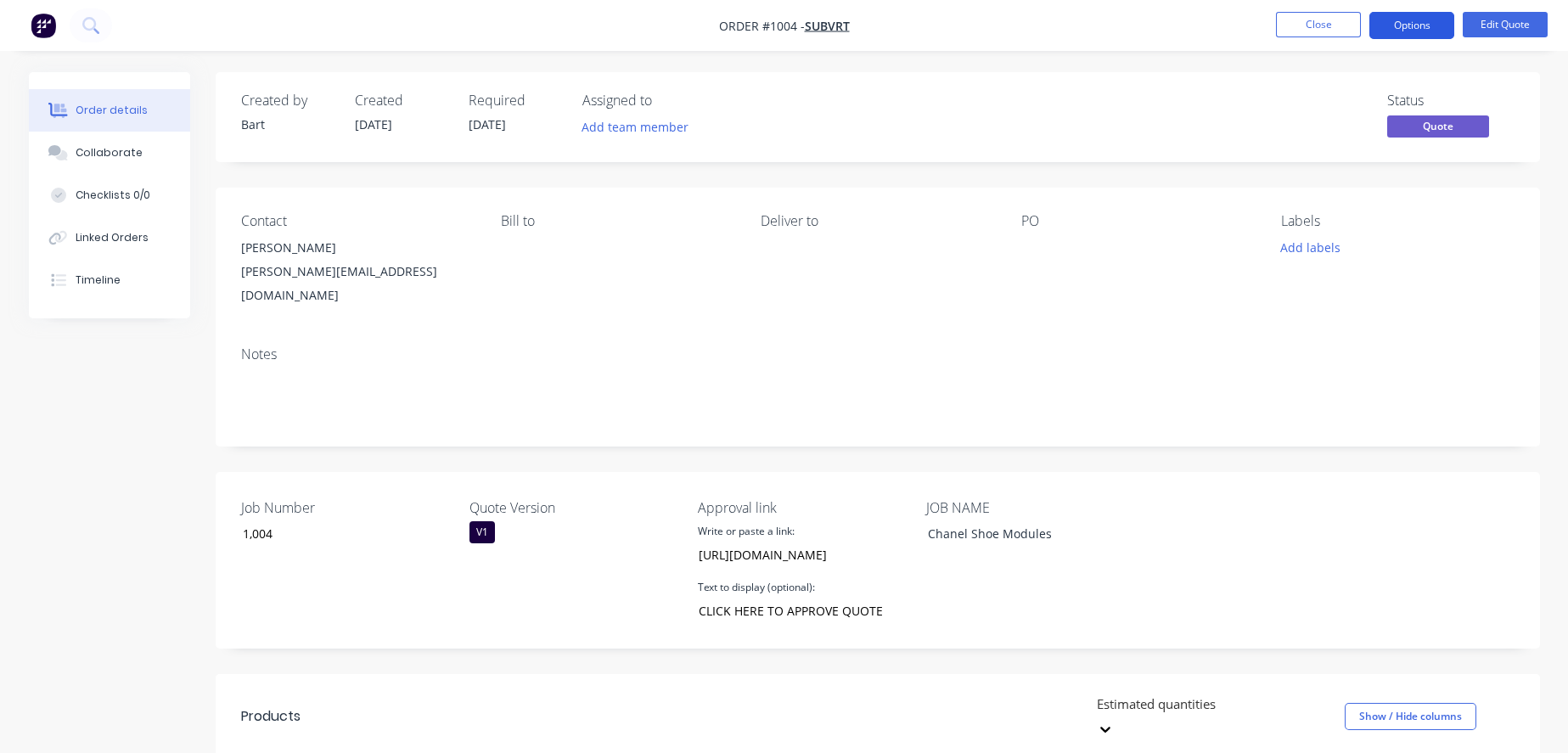
click at [1412, 18] on button "Options" at bounding box center [1412, 25] width 85 height 27
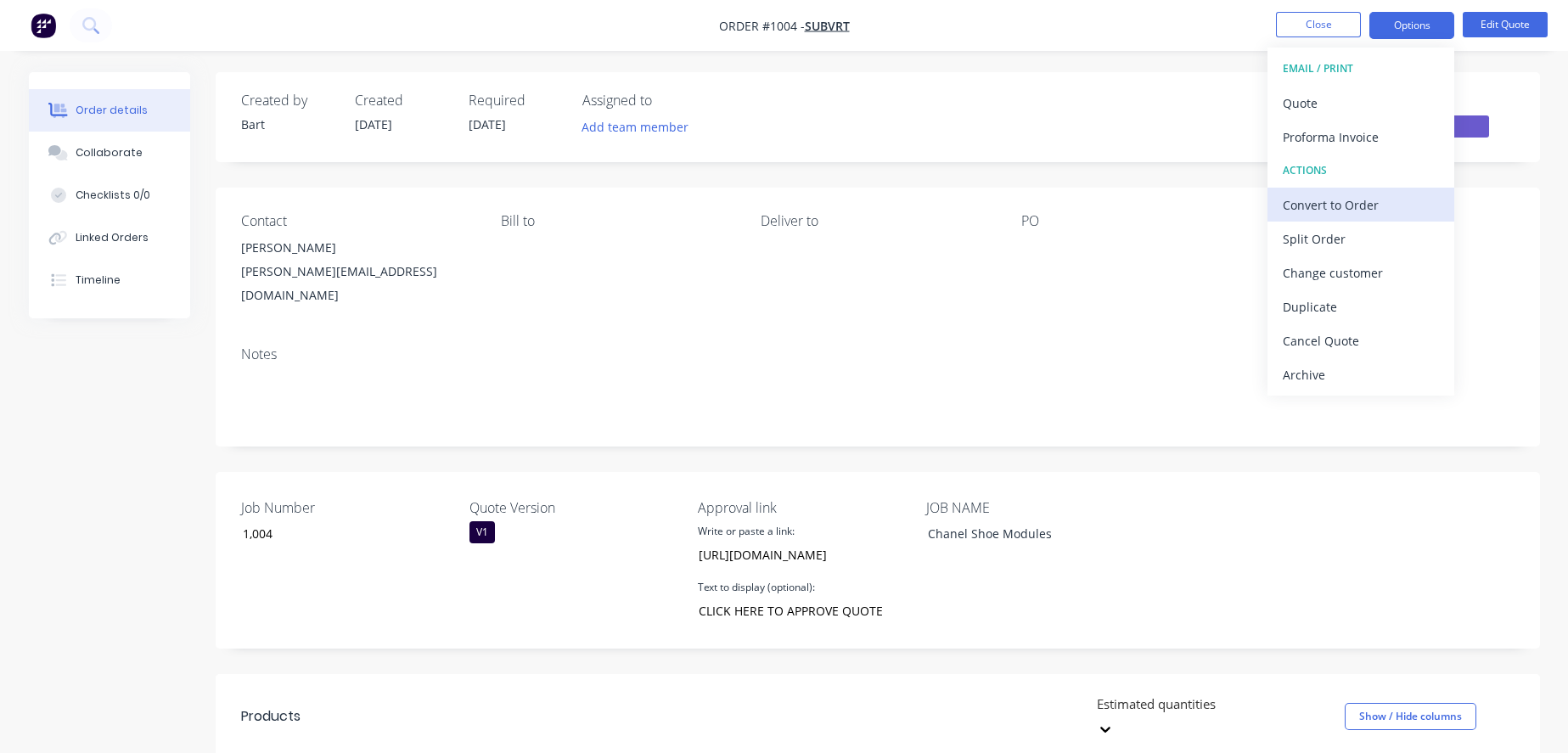
click at [1372, 199] on div "Convert to Order" at bounding box center [1361, 204] width 156 height 24
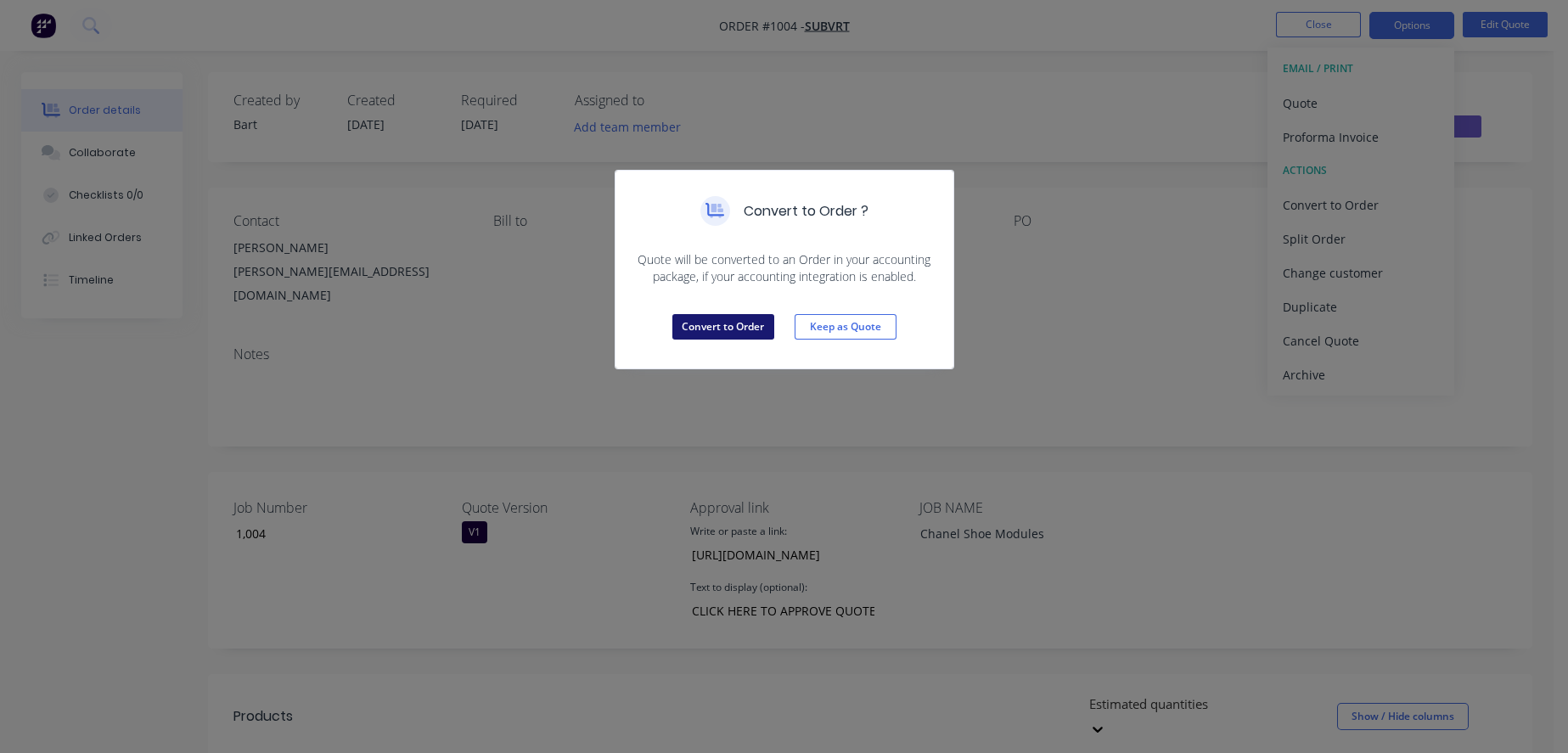
click at [744, 340] on button "Convert to Order" at bounding box center [723, 327] width 102 height 25
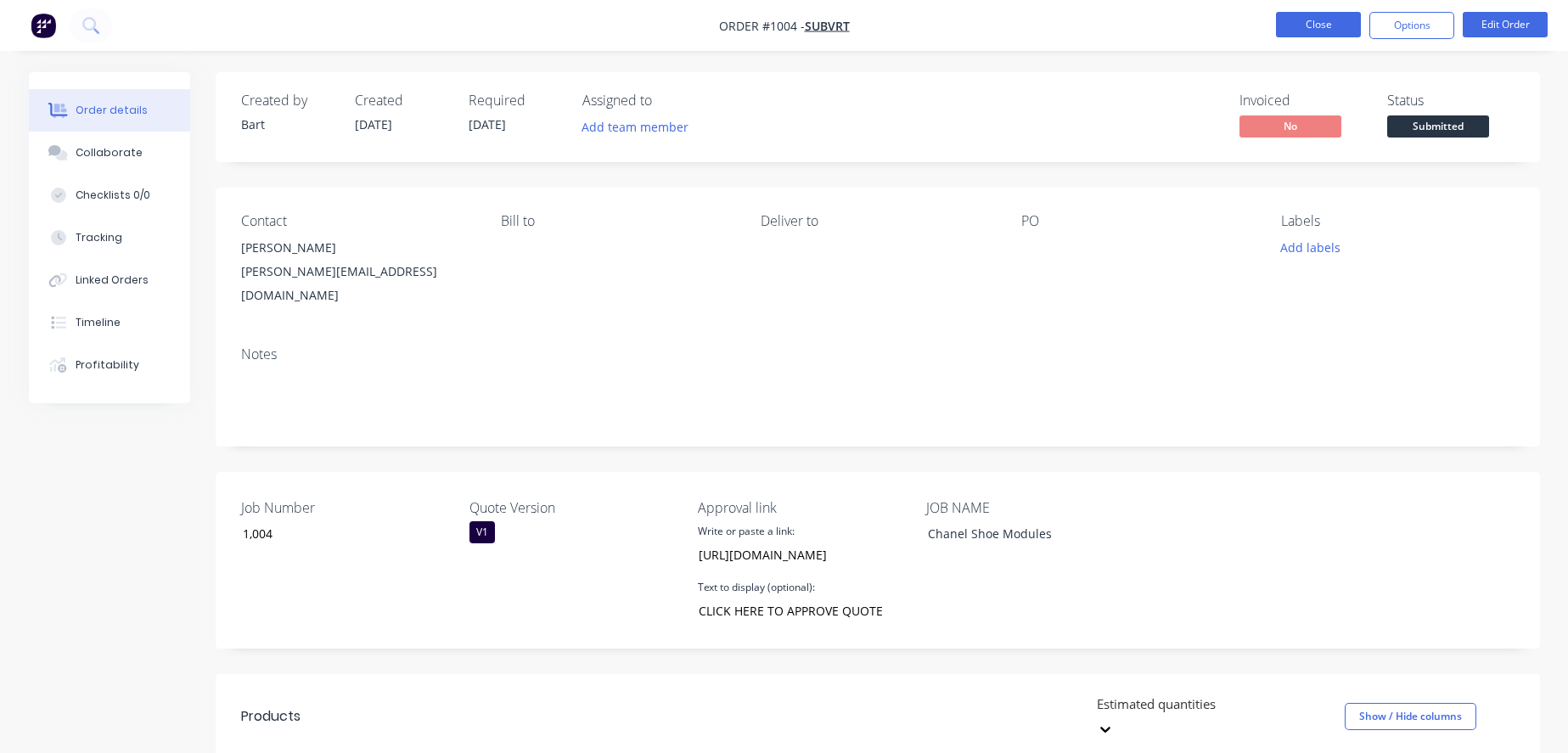
click at [1332, 28] on button "Close" at bounding box center [1318, 24] width 85 height 25
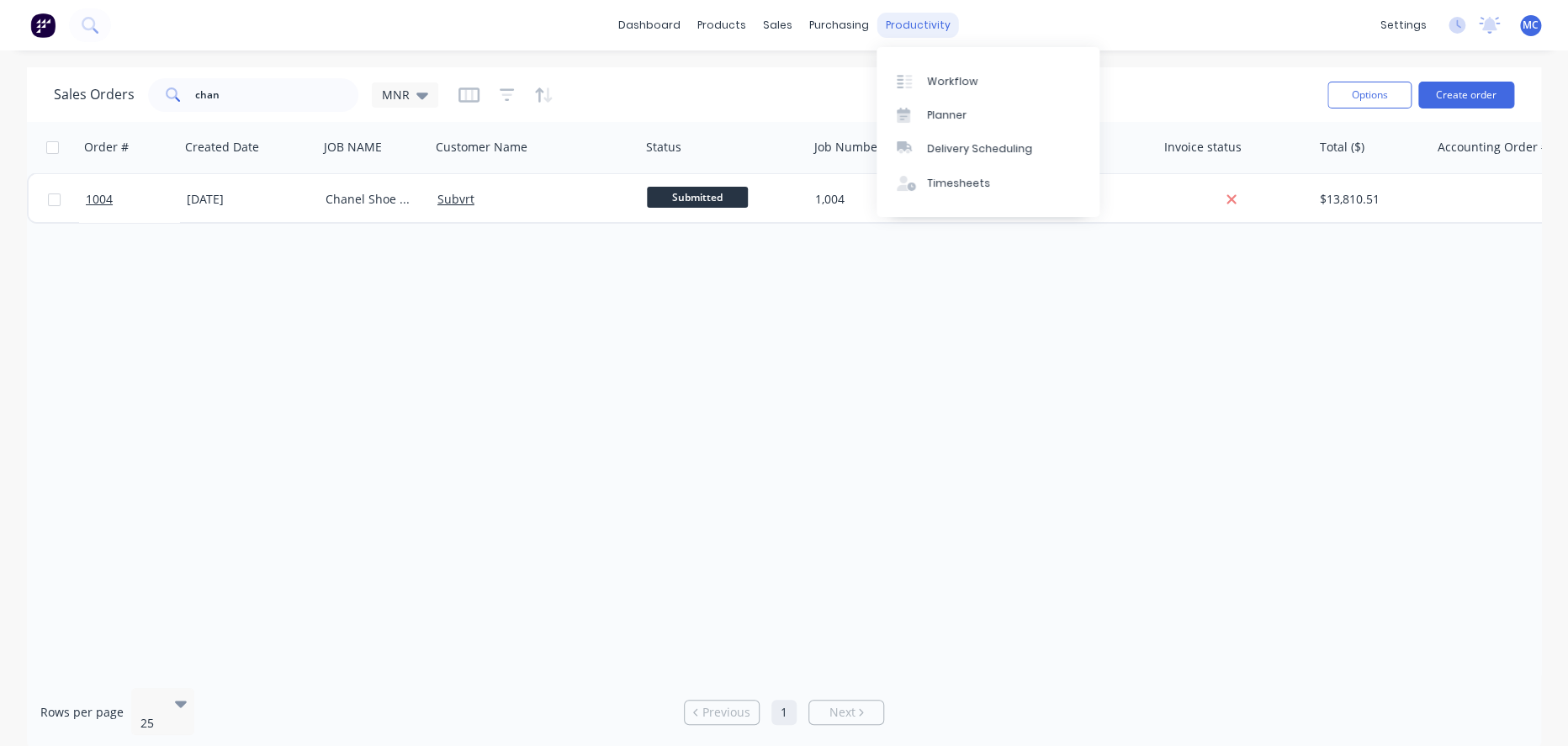
click at [913, 32] on div "productivity" at bounding box center [918, 25] width 81 height 25
click at [948, 75] on link "Workflow" at bounding box center [988, 80] width 222 height 34
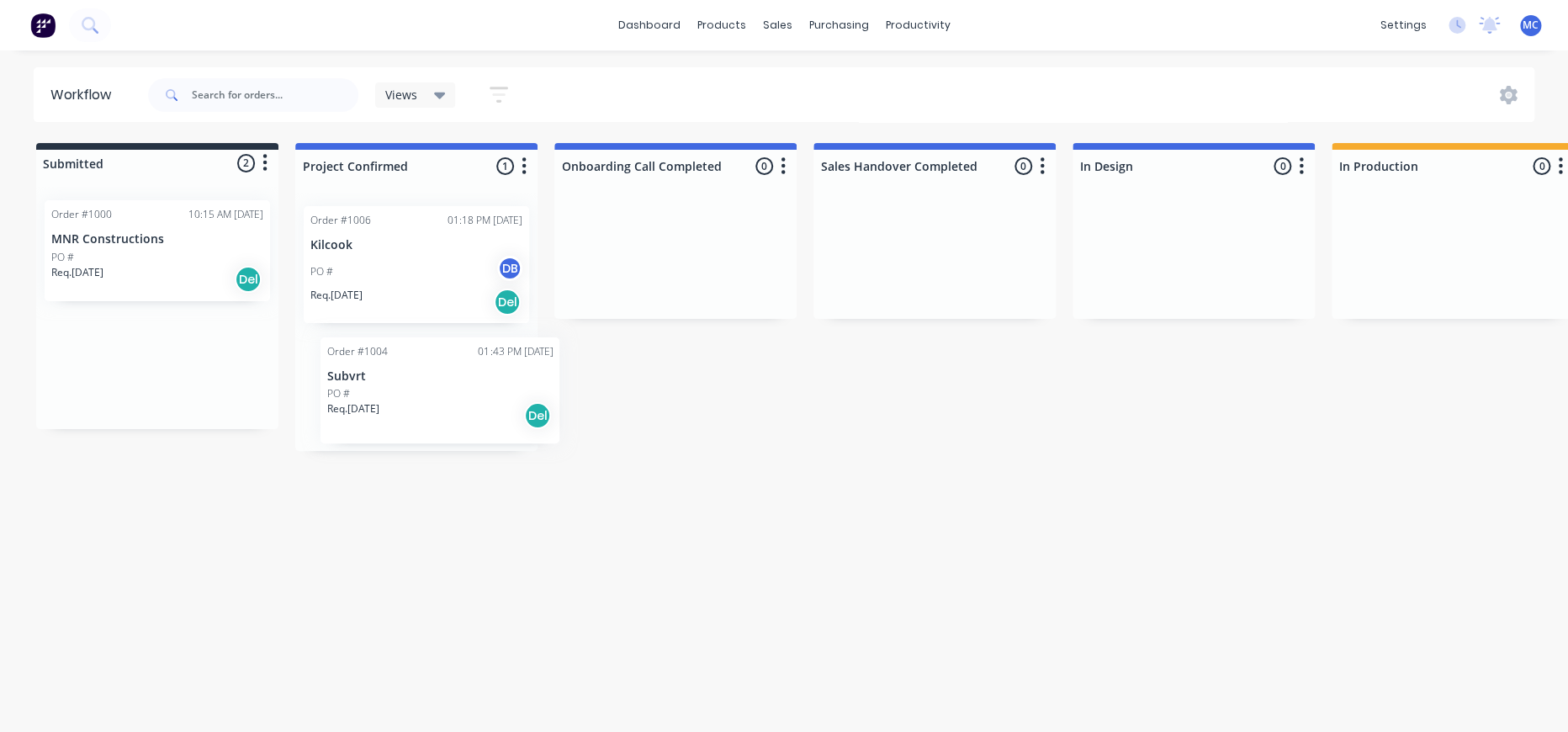
drag, startPoint x: 134, startPoint y: 378, endPoint x: 415, endPoint y: 404, distance: 282.2
click at [415, 404] on div "Submitted 2 Status colour #273444 hex #273444 Save Cancel Summaries Total order…" at bounding box center [1512, 297] width 3050 height 307
click at [416, 395] on div "PO #" at bounding box center [416, 389] width 212 height 15
